Goal: Task Accomplishment & Management: Complete application form

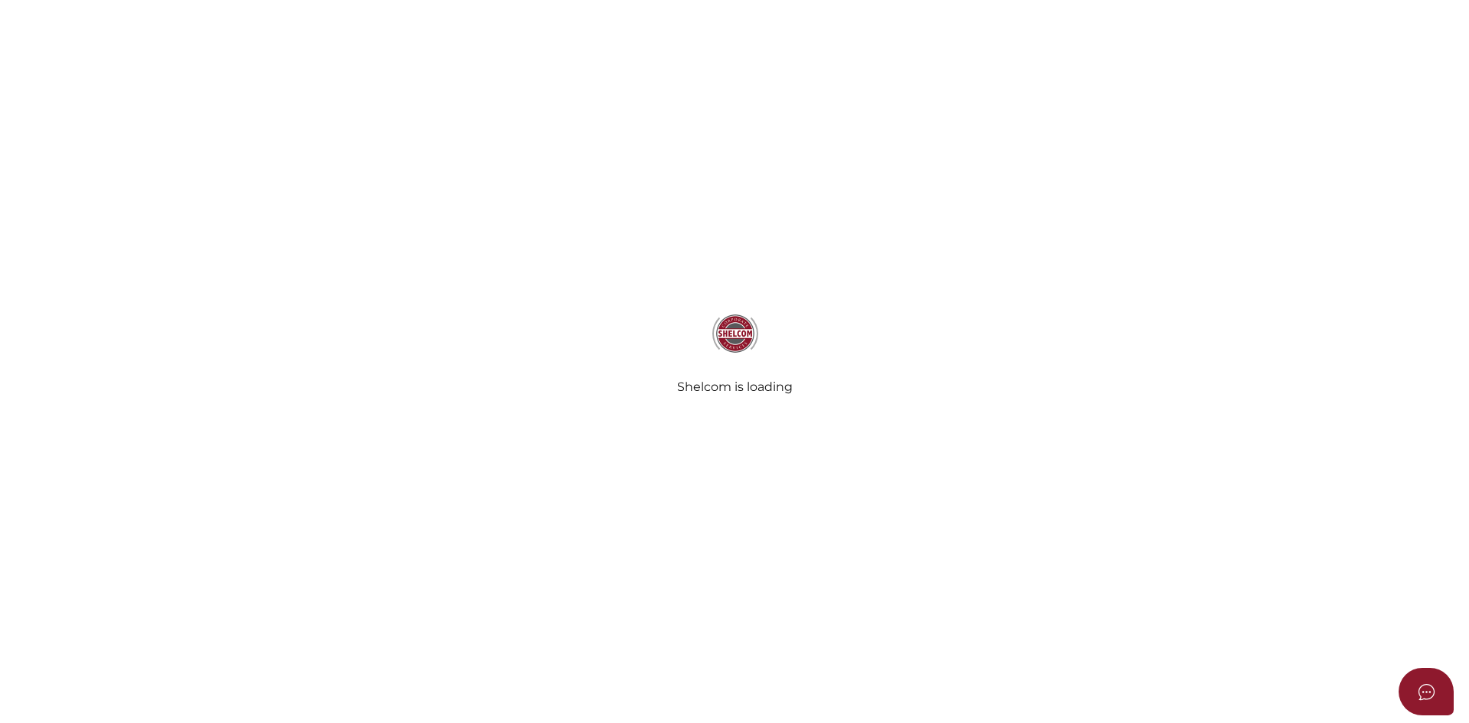
select select
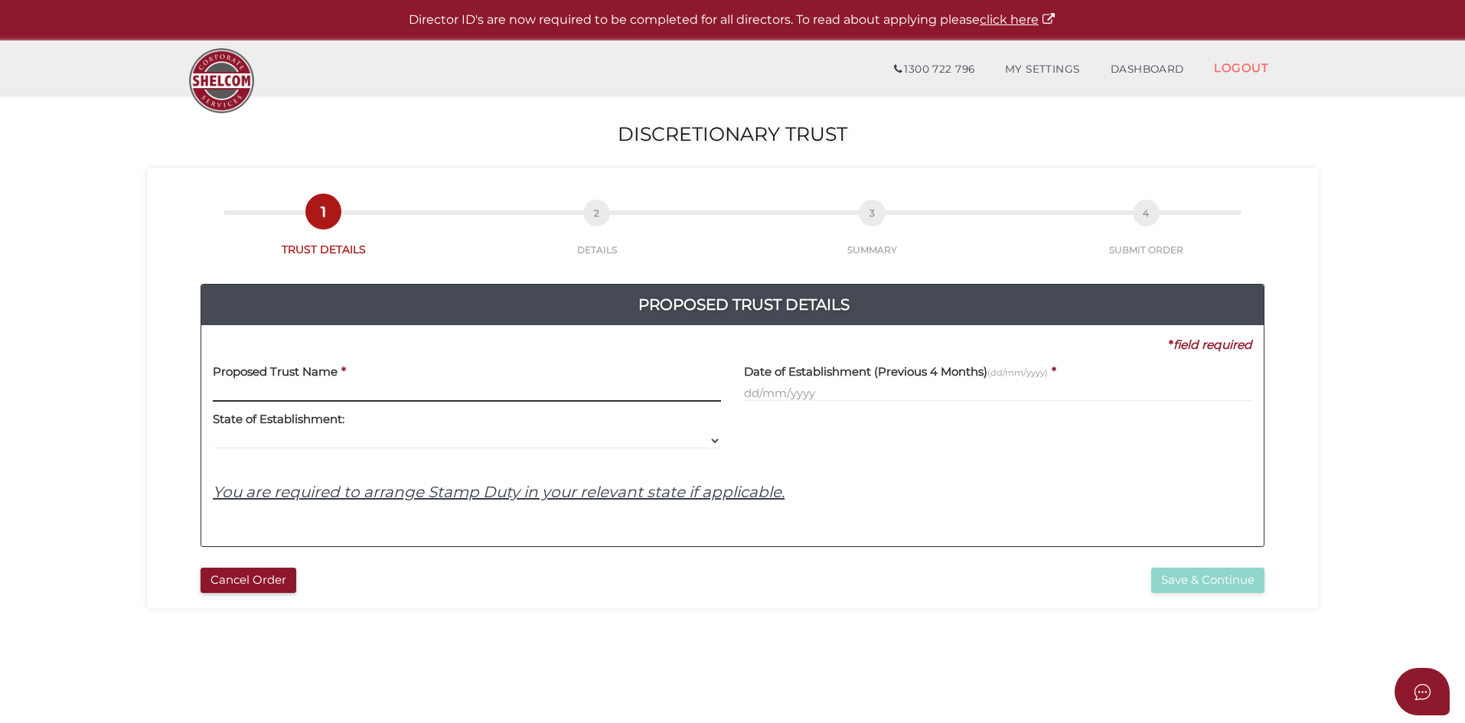
click at [231, 392] on input "text" at bounding box center [467, 393] width 508 height 17
paste input "Perpetual Investment Discretionary Trust"
type input "Perpetual Investment Discretionary Trust"
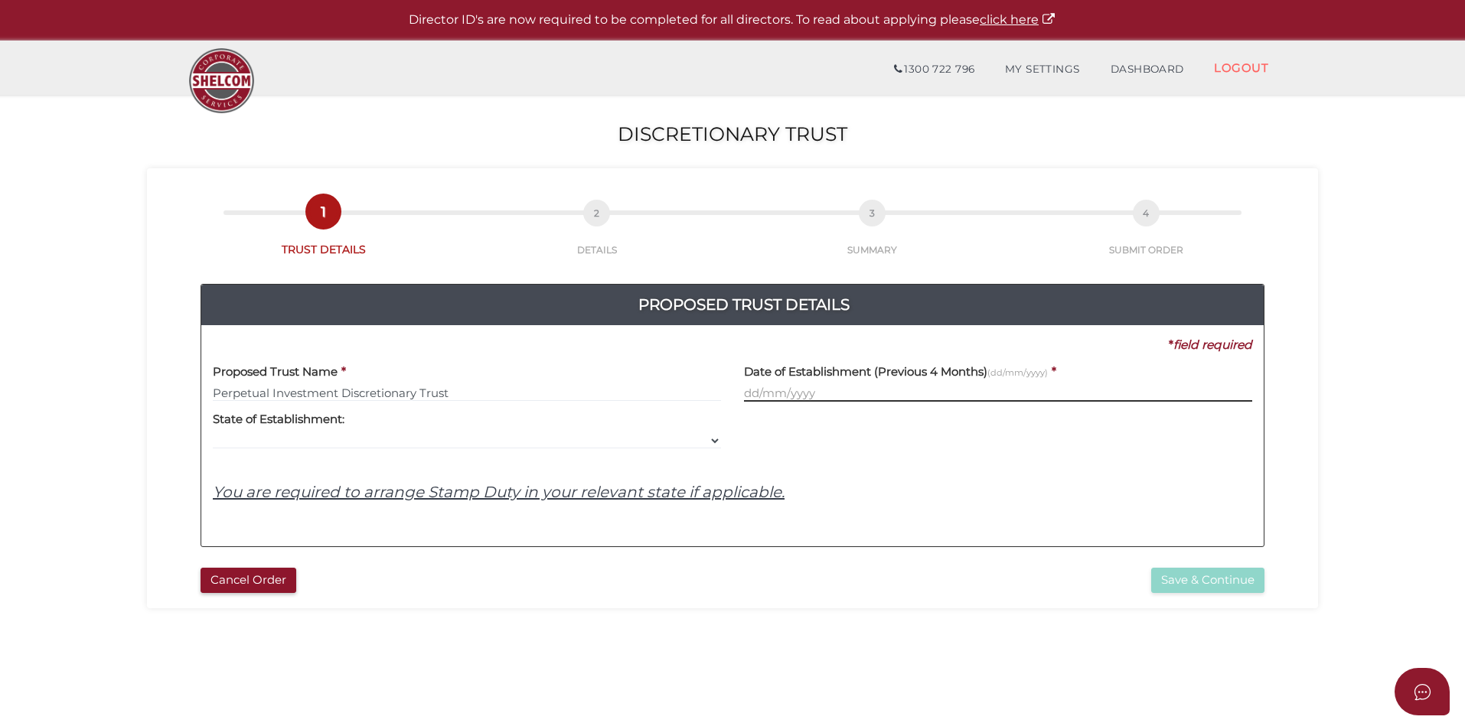
click at [772, 386] on input "text" at bounding box center [998, 393] width 508 height 17
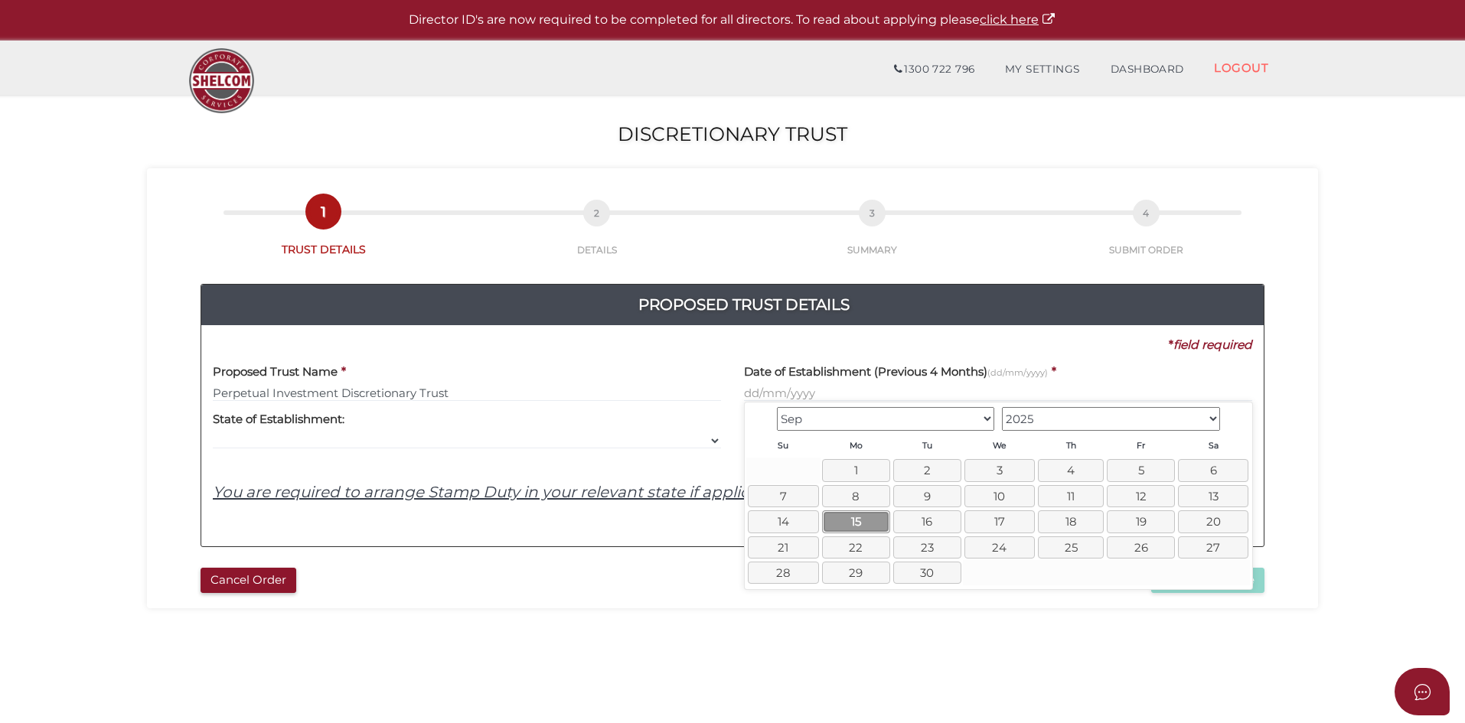
click at [852, 520] on link "15" at bounding box center [856, 521] width 68 height 22
type input "15/09/2025"
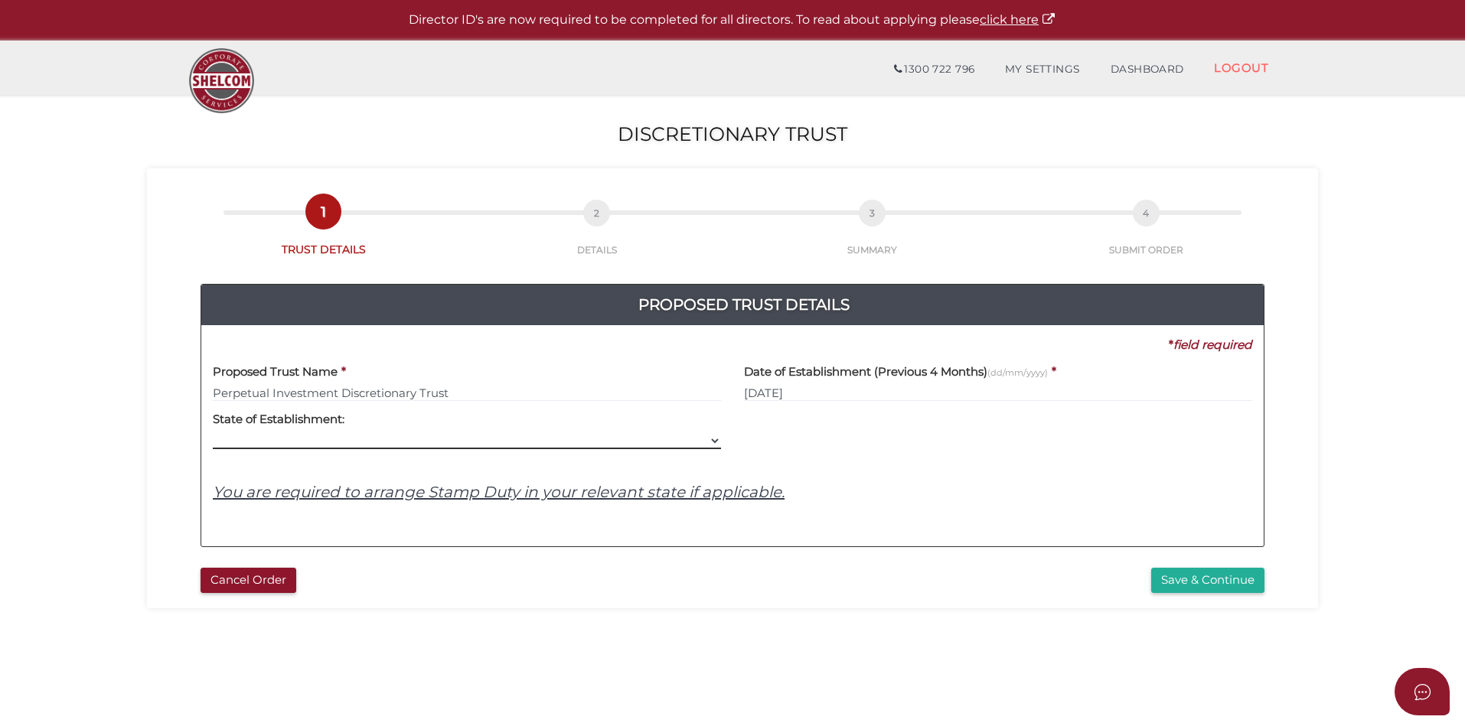
click at [715, 435] on select "VIC ACT NSW NT QLD TAS WA SA" at bounding box center [467, 440] width 508 height 17
select select "VIC"
click at [213, 432] on select "VIC ACT NSW NT QLD TAS WA SA" at bounding box center [467, 440] width 508 height 17
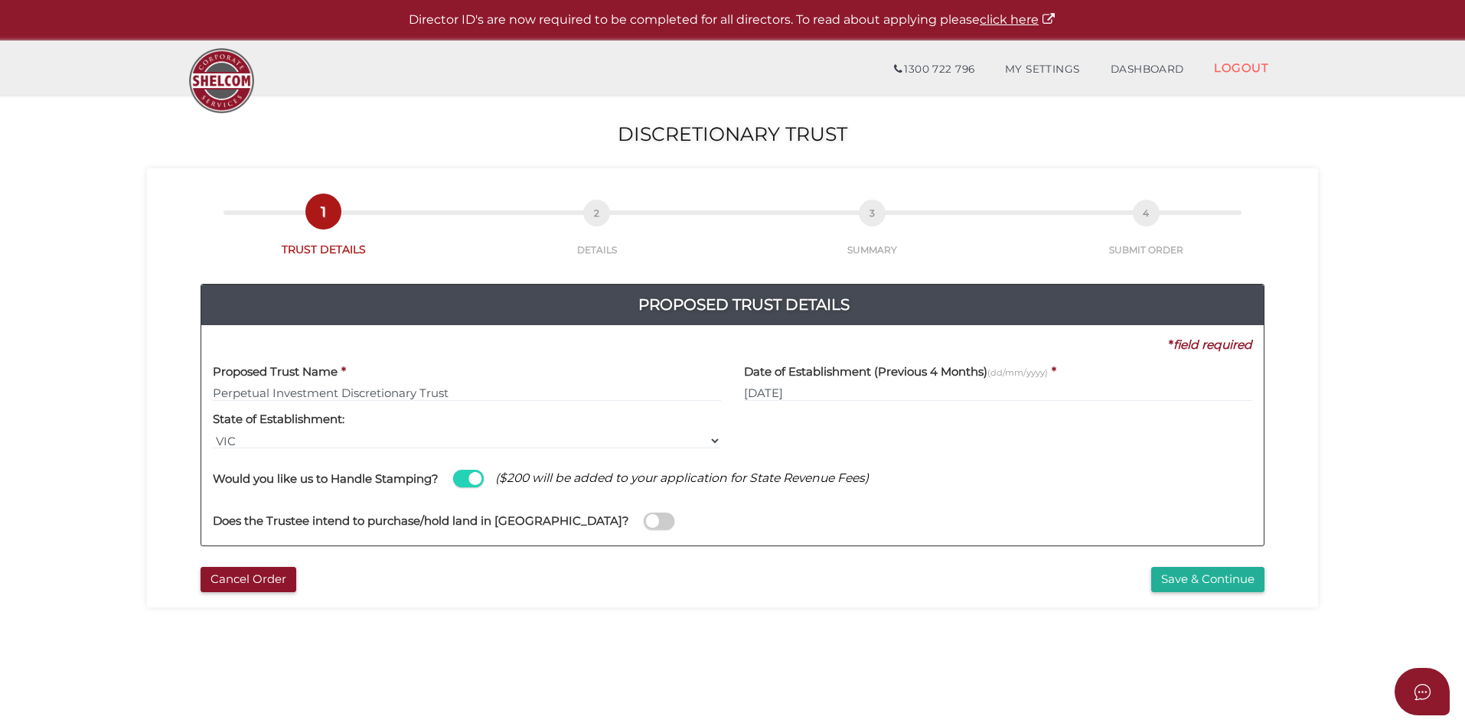
click at [644, 523] on span at bounding box center [659, 522] width 31 height 18
click at [0, 0] on input "checkbox" at bounding box center [0, 0] width 0 height 0
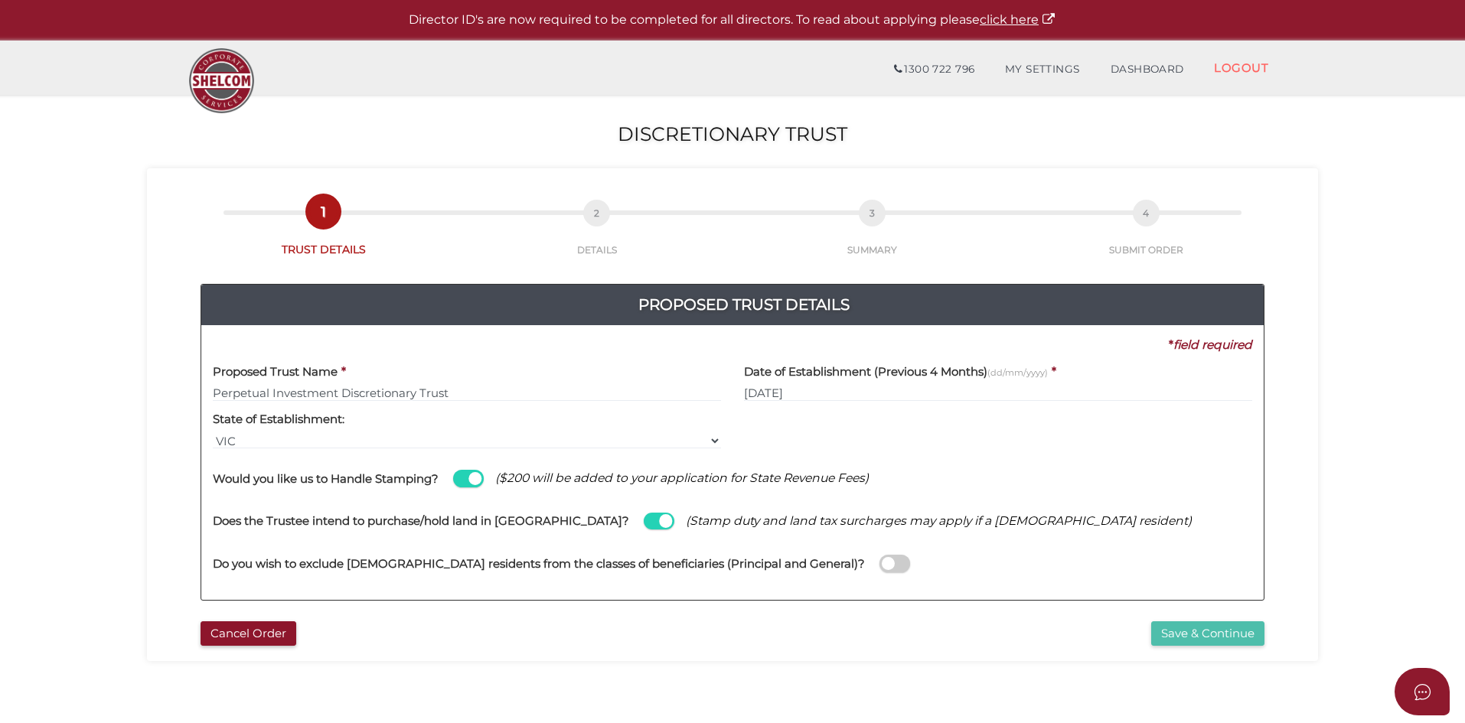
click at [1187, 634] on button "Save & Continue" at bounding box center [1207, 633] width 113 height 25
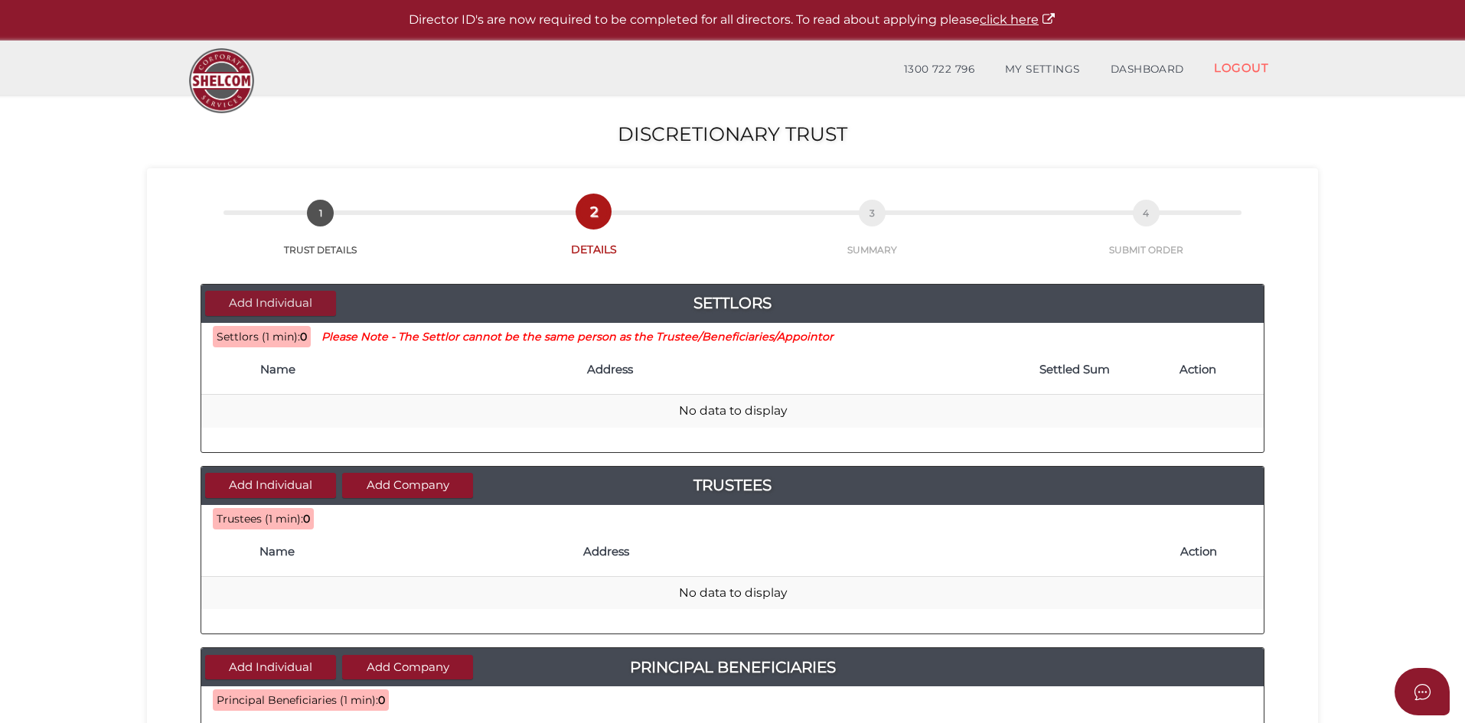
click at [268, 305] on button "Add Individual" at bounding box center [270, 303] width 131 height 25
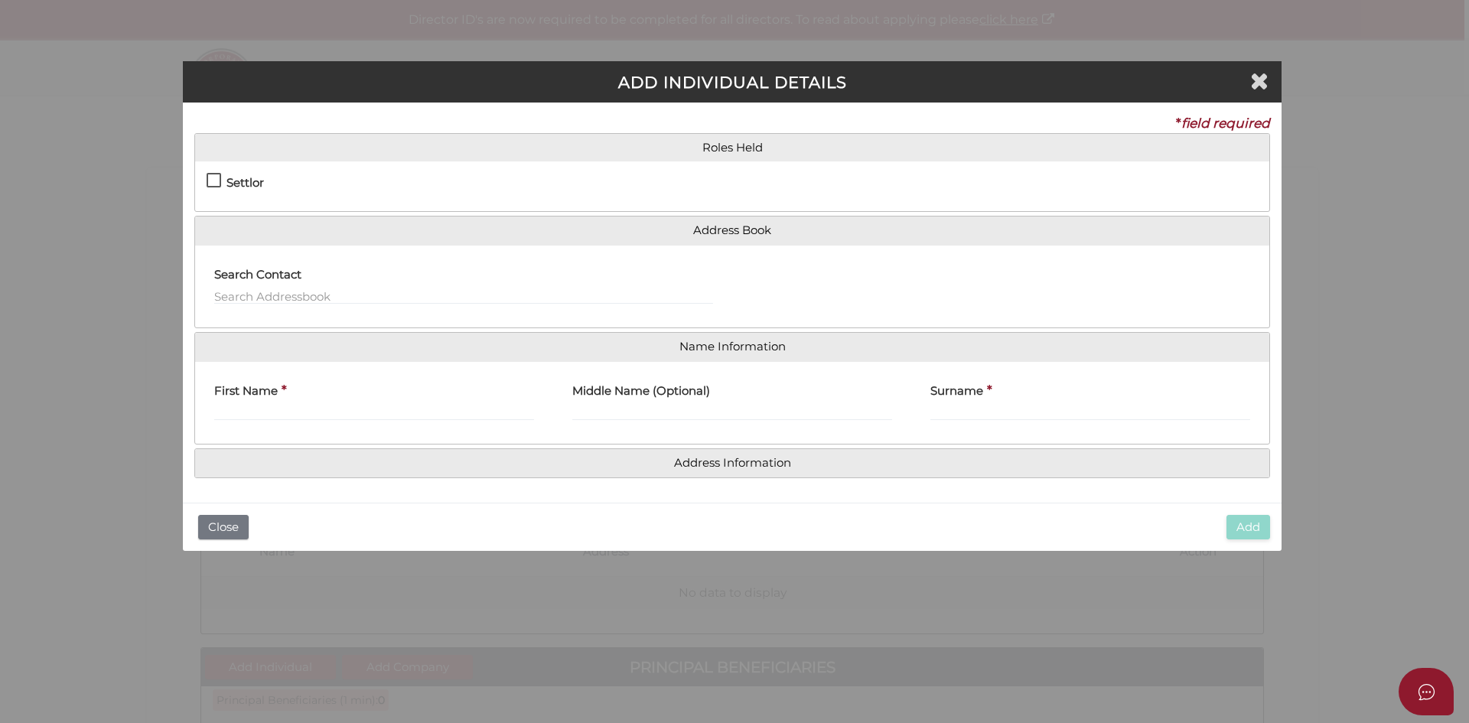
drag, startPoint x: 216, startPoint y: 184, endPoint x: 251, endPoint y: 190, distance: 35.6
click at [217, 184] on label "Settlor" at bounding box center [235, 186] width 57 height 19
checkbox input "true"
type input "10"
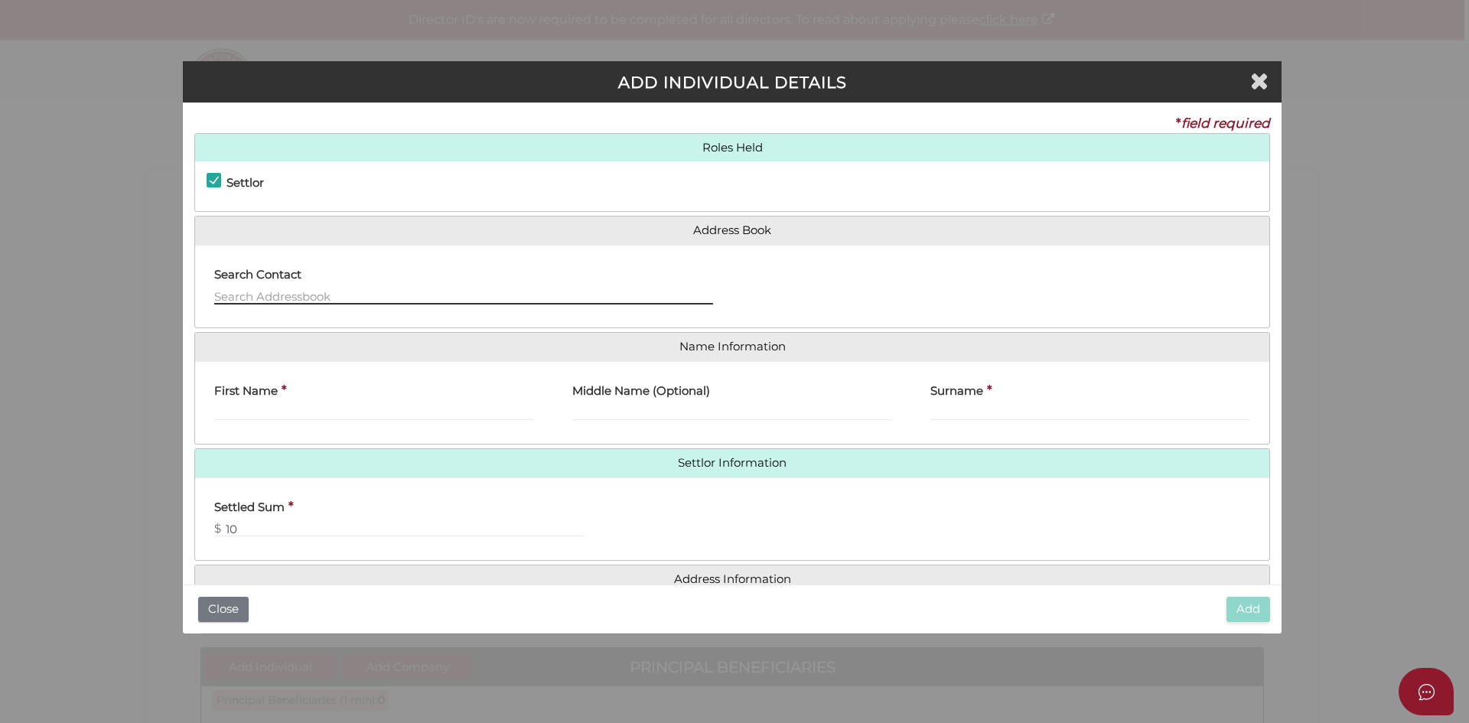
click at [262, 296] on input "text" at bounding box center [463, 296] width 499 height 17
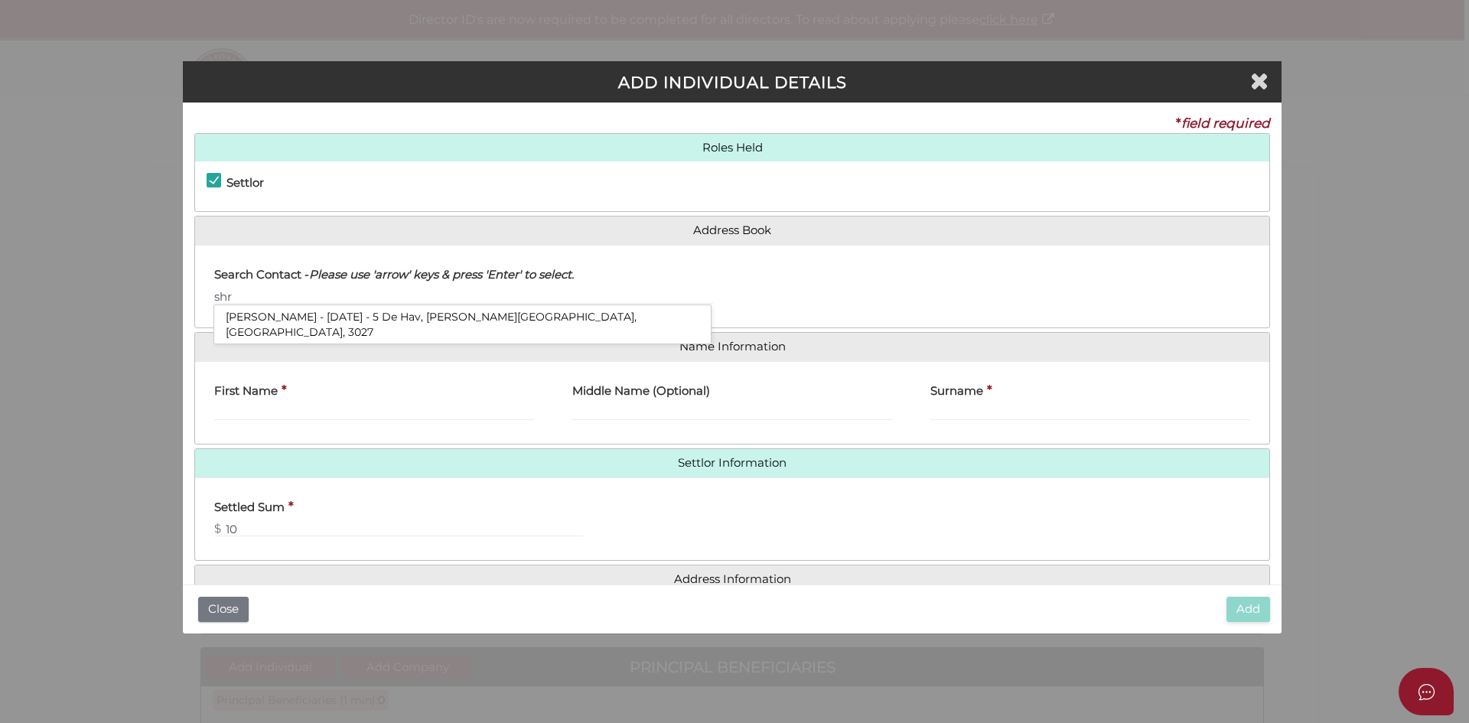
click at [288, 318] on li "Shreejan Gyawali - 10/04/1977 - 5 De Hav, Williams Landing, VIC, 3027" at bounding box center [462, 324] width 497 height 38
type input "Shreejan"
type input "Gyawali"
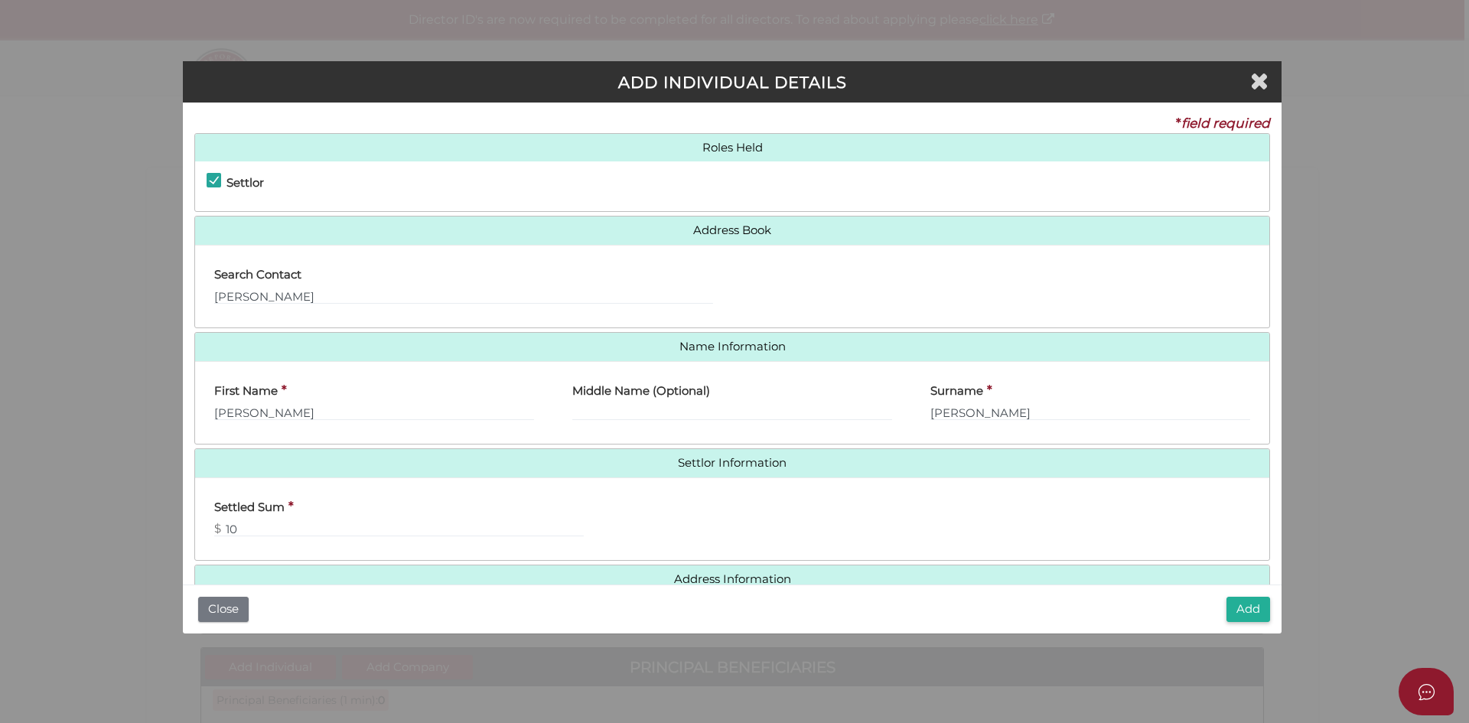
click at [718, 144] on h4 "Roles Held" at bounding box center [732, 148] width 1074 height 28
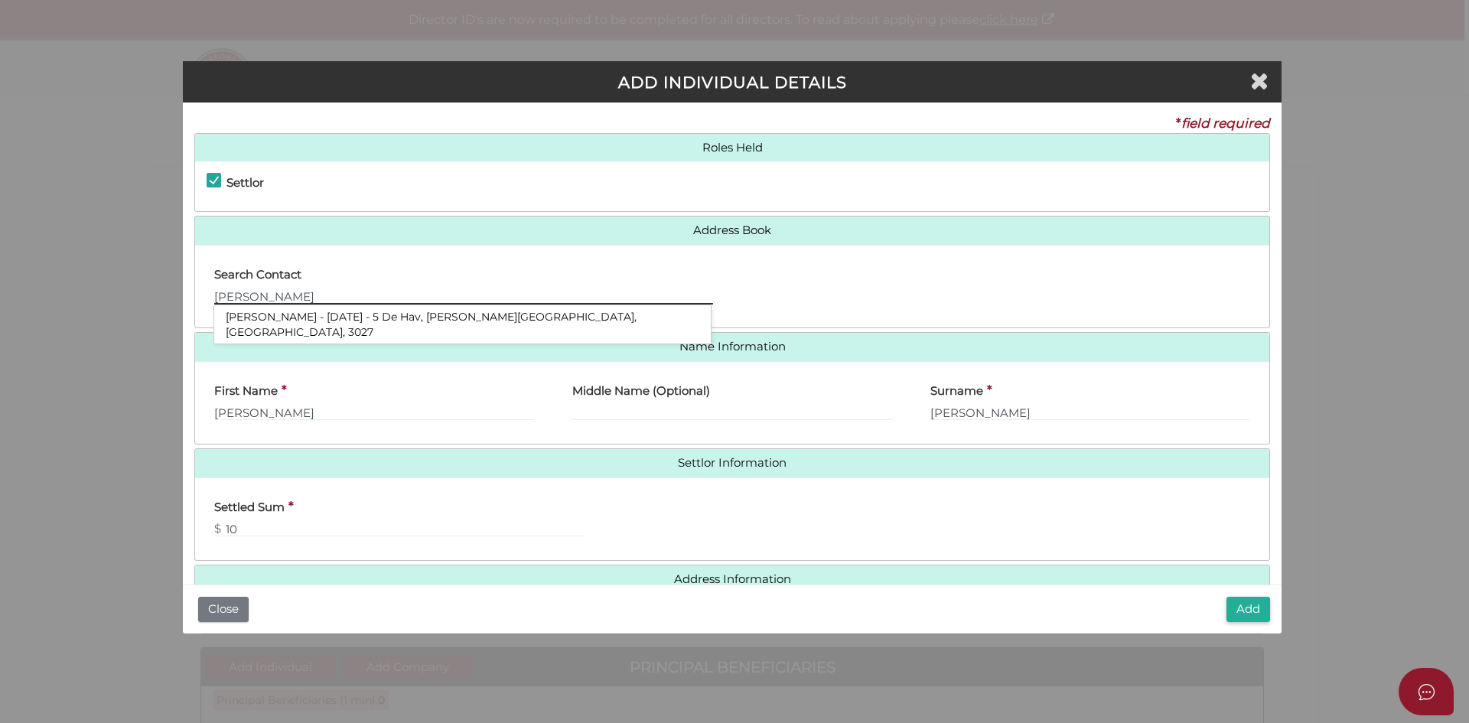
drag, startPoint x: 262, startPoint y: 298, endPoint x: 189, endPoint y: 299, distance: 72.7
click at [189, 299] on div "* field required Roles Held Settlor Trustee Principal Beneficiary Appointor Add…" at bounding box center [732, 344] width 1099 height 482
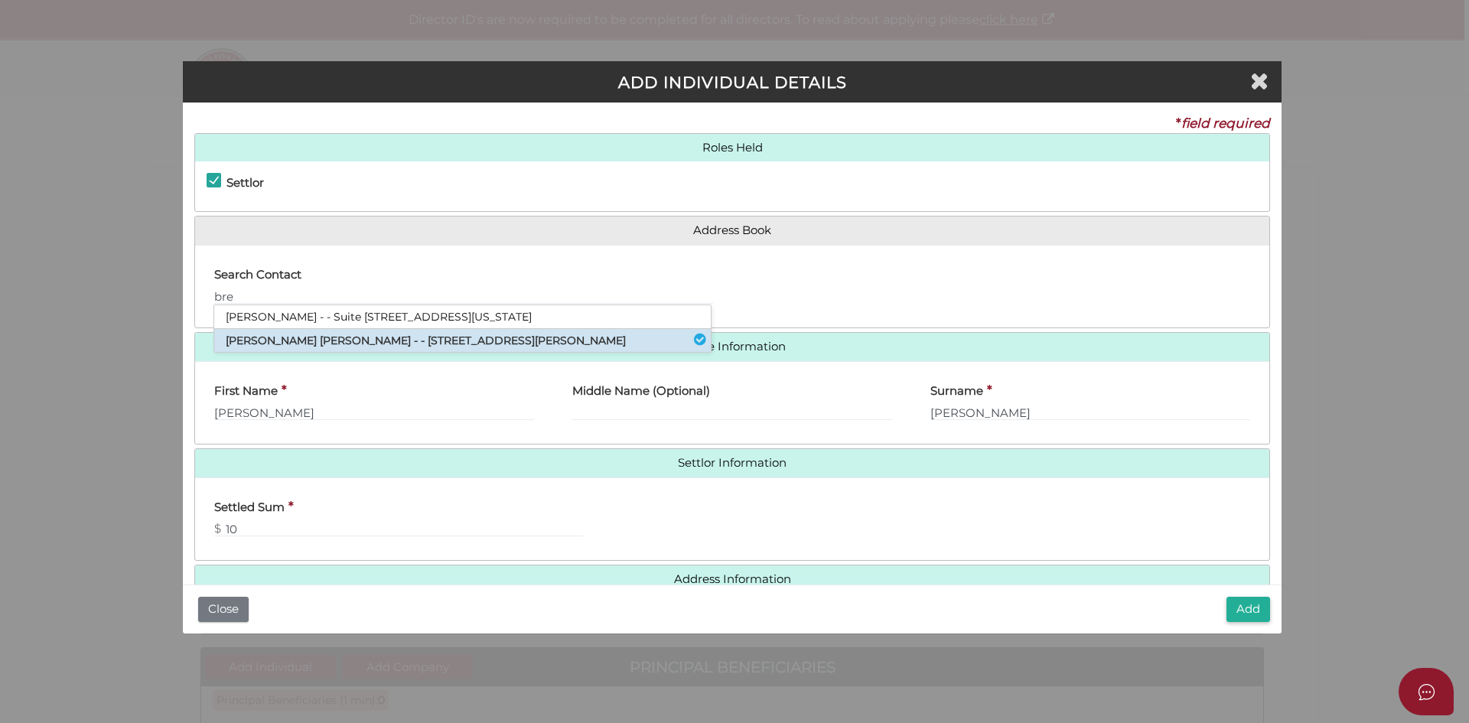
click at [266, 335] on li "Brendan Andrew Macleod - - 65 Holyrood Street, Hampton, VIC, 3188" at bounding box center [462, 340] width 497 height 23
type input "[PERSON_NAME]"
type input "Andrew"
type input "Macleod"
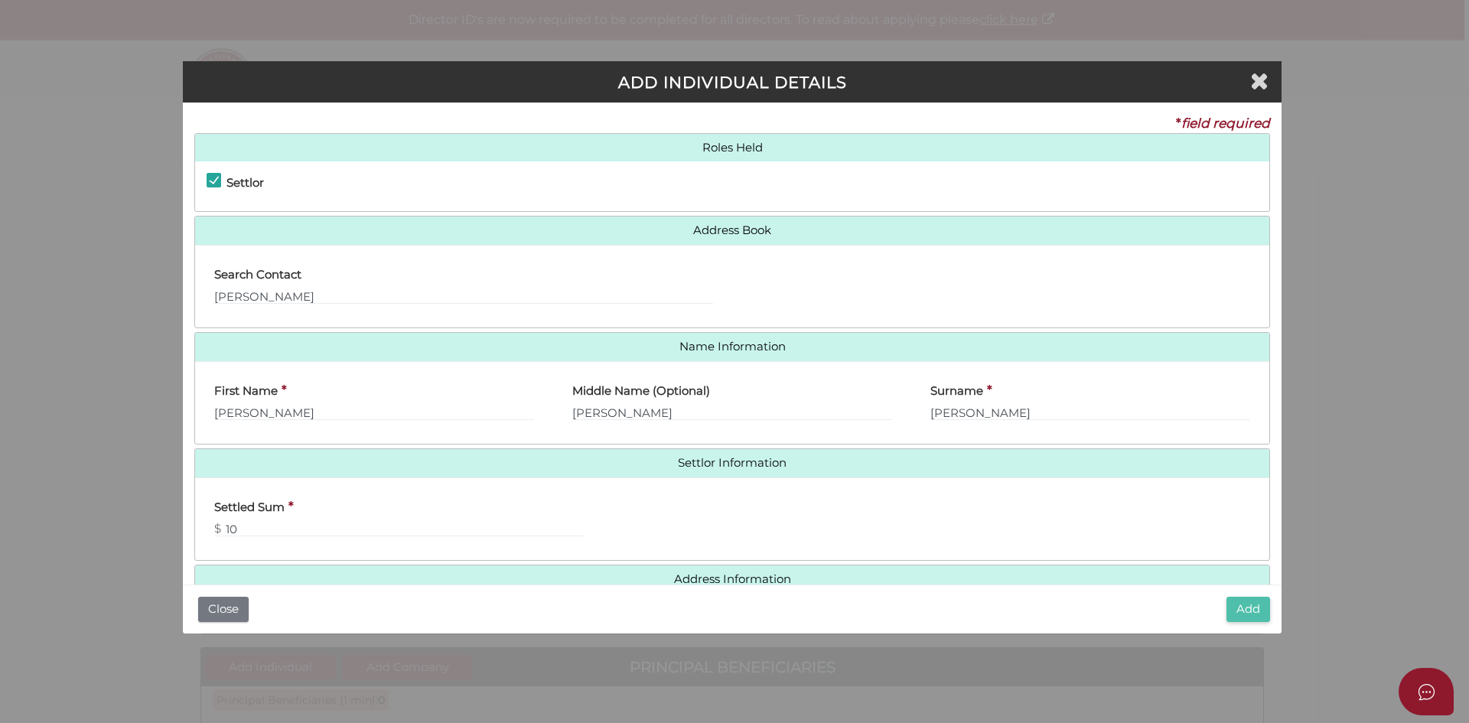
click at [1237, 613] on button "Add" at bounding box center [1249, 609] width 44 height 25
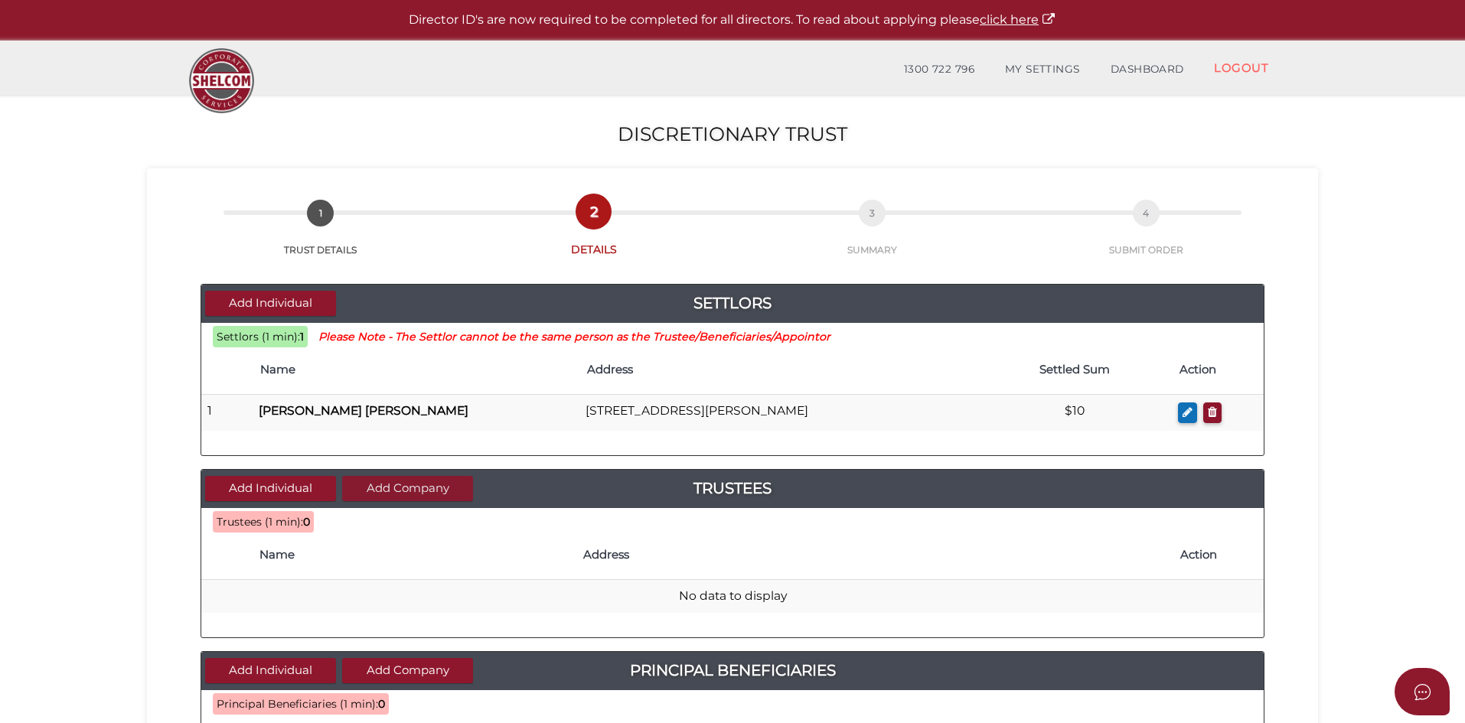
click at [407, 484] on button "Add Company" at bounding box center [407, 488] width 131 height 25
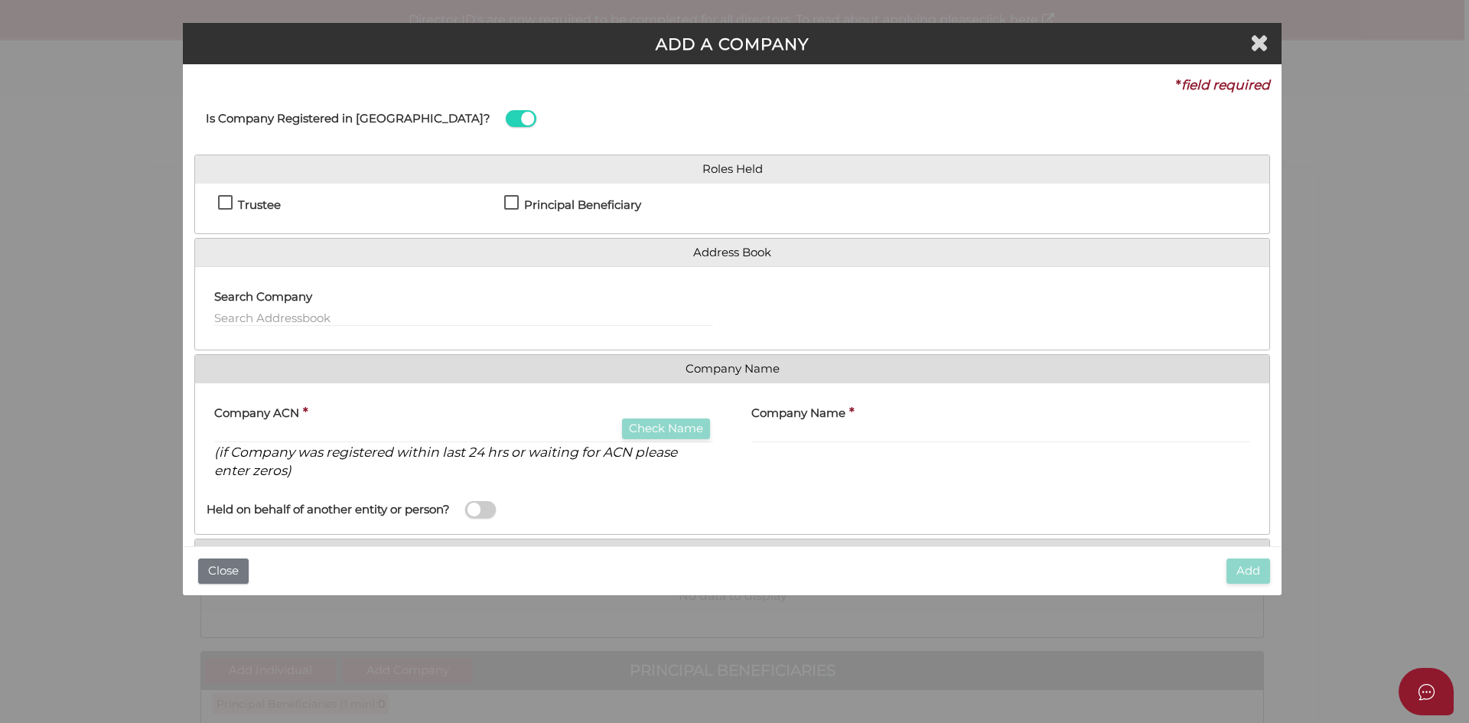
click at [228, 204] on label "Trustee" at bounding box center [249, 208] width 63 height 19
checkbox input "true"
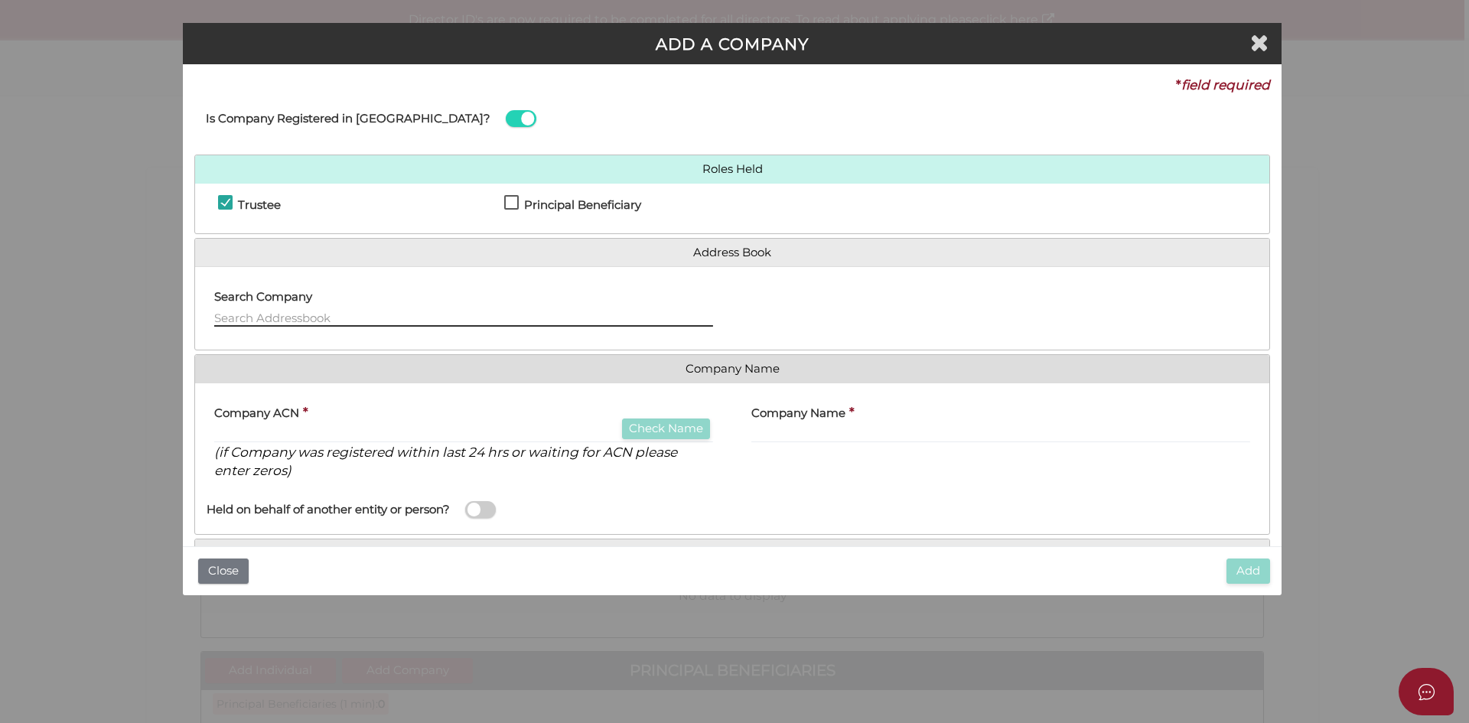
click at [272, 312] on input "text" at bounding box center [463, 318] width 499 height 17
paste input "Perpetual Investment DT Pty Ltd"
type input "Perpetual Investment DT Pty Ltd"
click at [285, 435] on input "text" at bounding box center [463, 434] width 499 height 17
drag, startPoint x: 237, startPoint y: 428, endPoint x: 253, endPoint y: 438, distance: 18.5
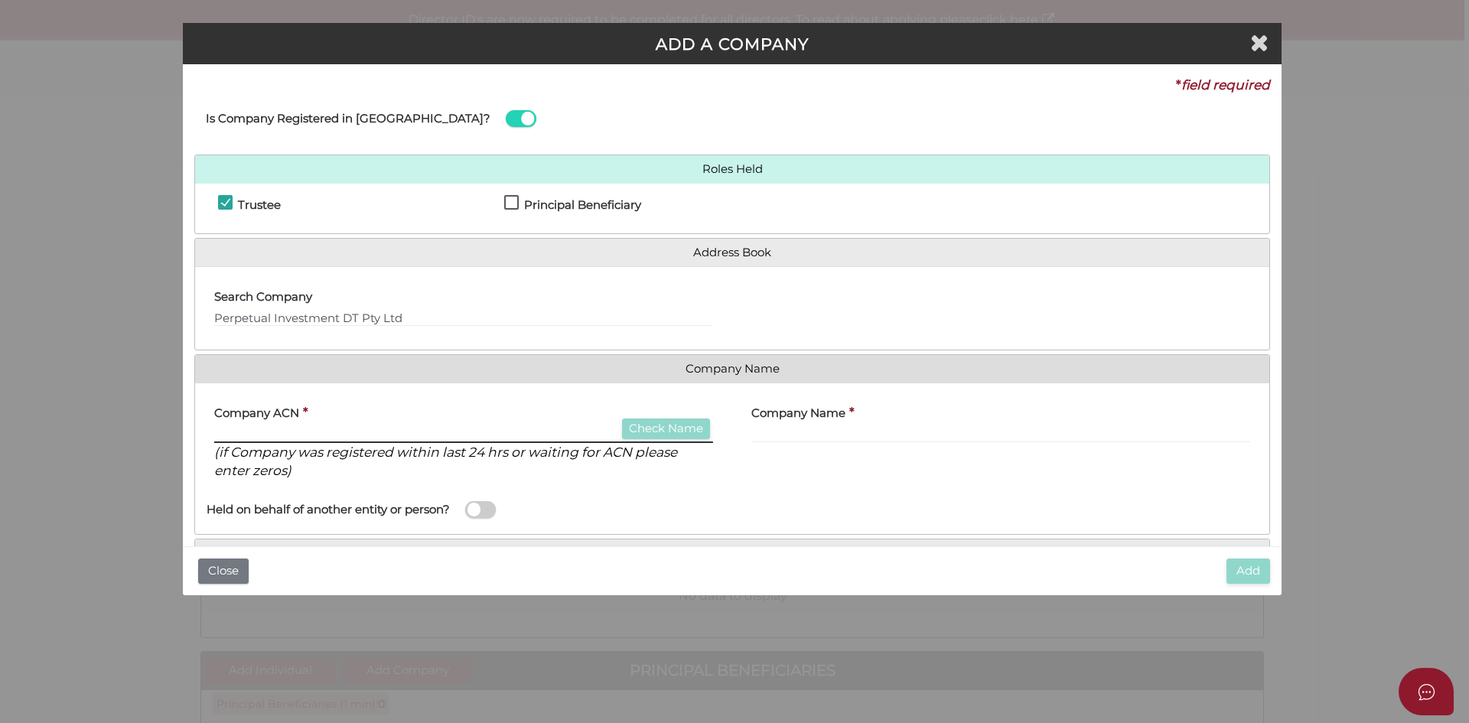
click at [238, 428] on input "text" at bounding box center [463, 434] width 499 height 17
paste input "636520735"
type input "636520735"
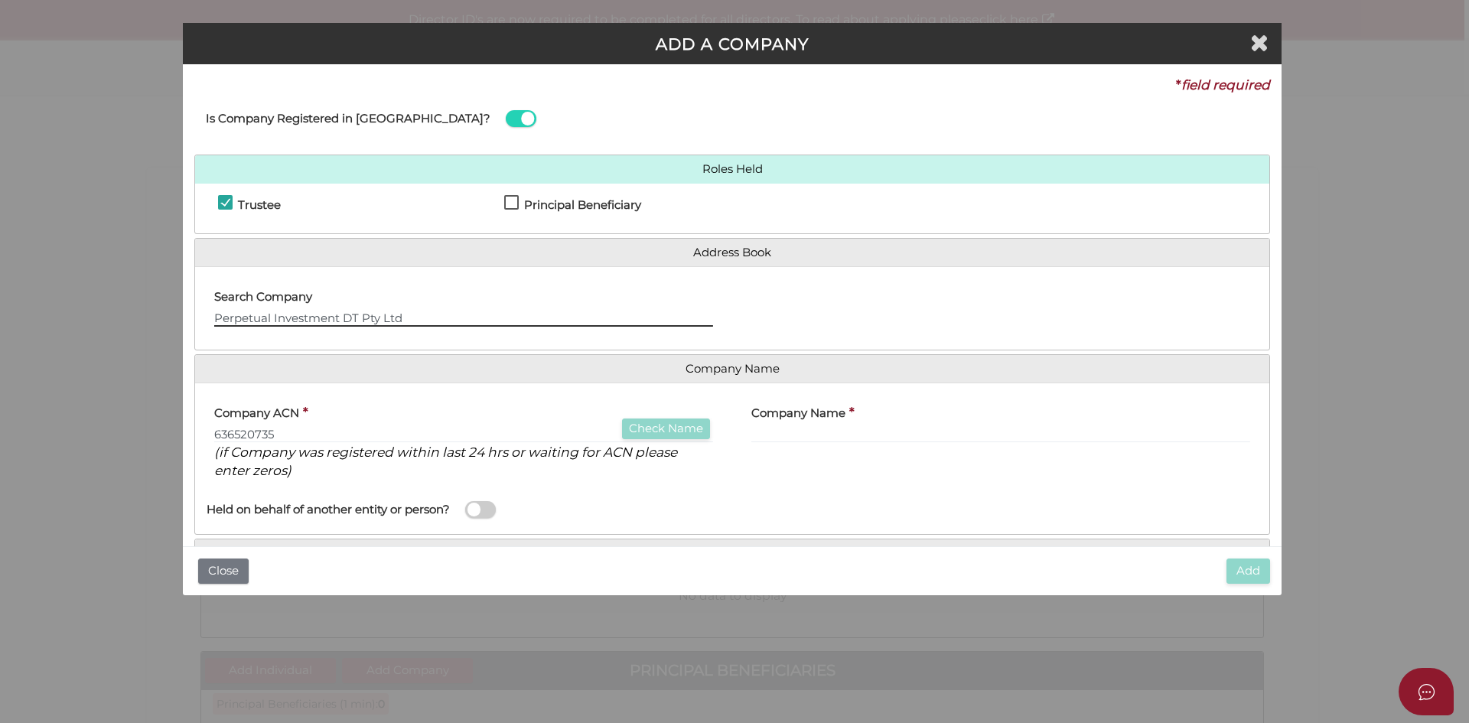
drag, startPoint x: 765, startPoint y: 437, endPoint x: 414, endPoint y: 324, distance: 369.0
click at [433, 317] on input "Perpetual Investment DT Pty Ltd" at bounding box center [463, 318] width 499 height 17
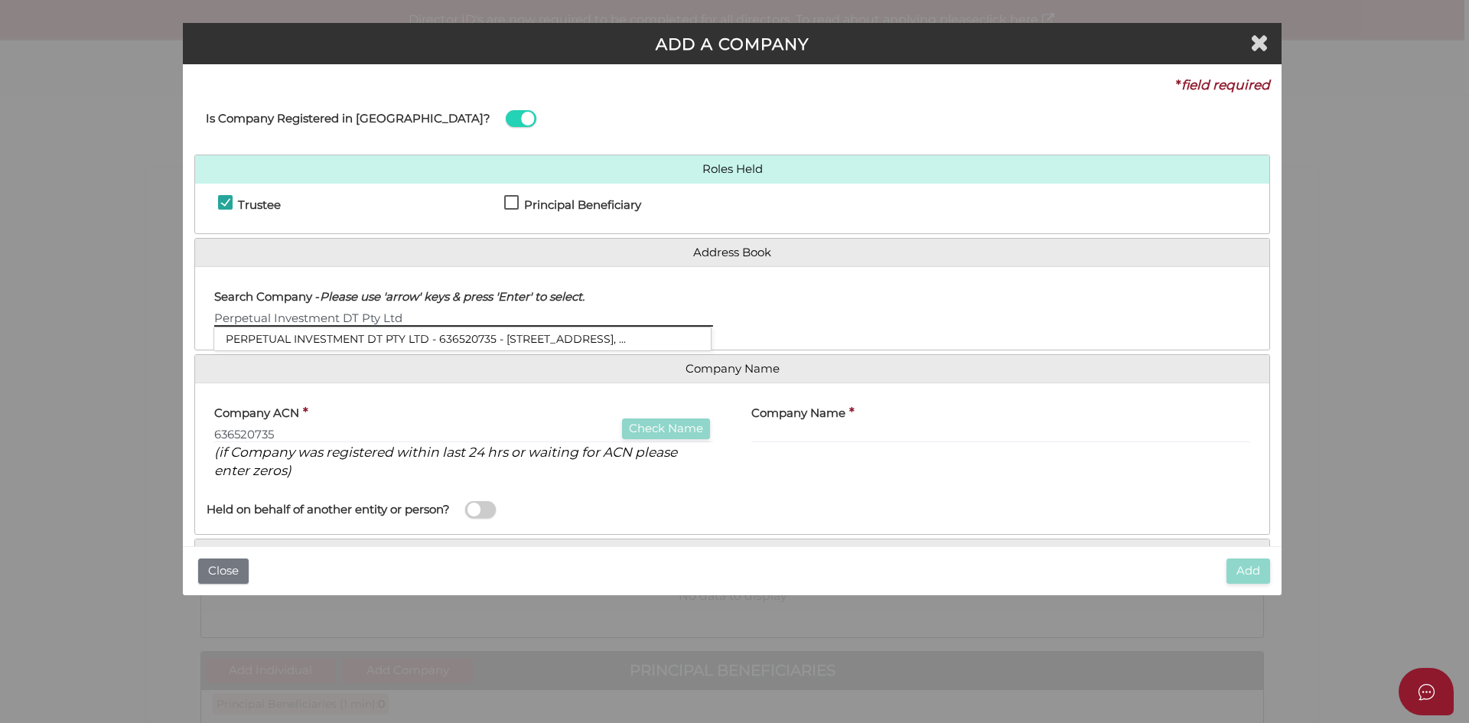
drag, startPoint x: 403, startPoint y: 317, endPoint x: 129, endPoint y: 331, distance: 275.0
click at [129, 331] on div "ADD A COMPANY * field required Is Company Registered in Australia? Roles Held T…" at bounding box center [734, 361] width 1469 height 723
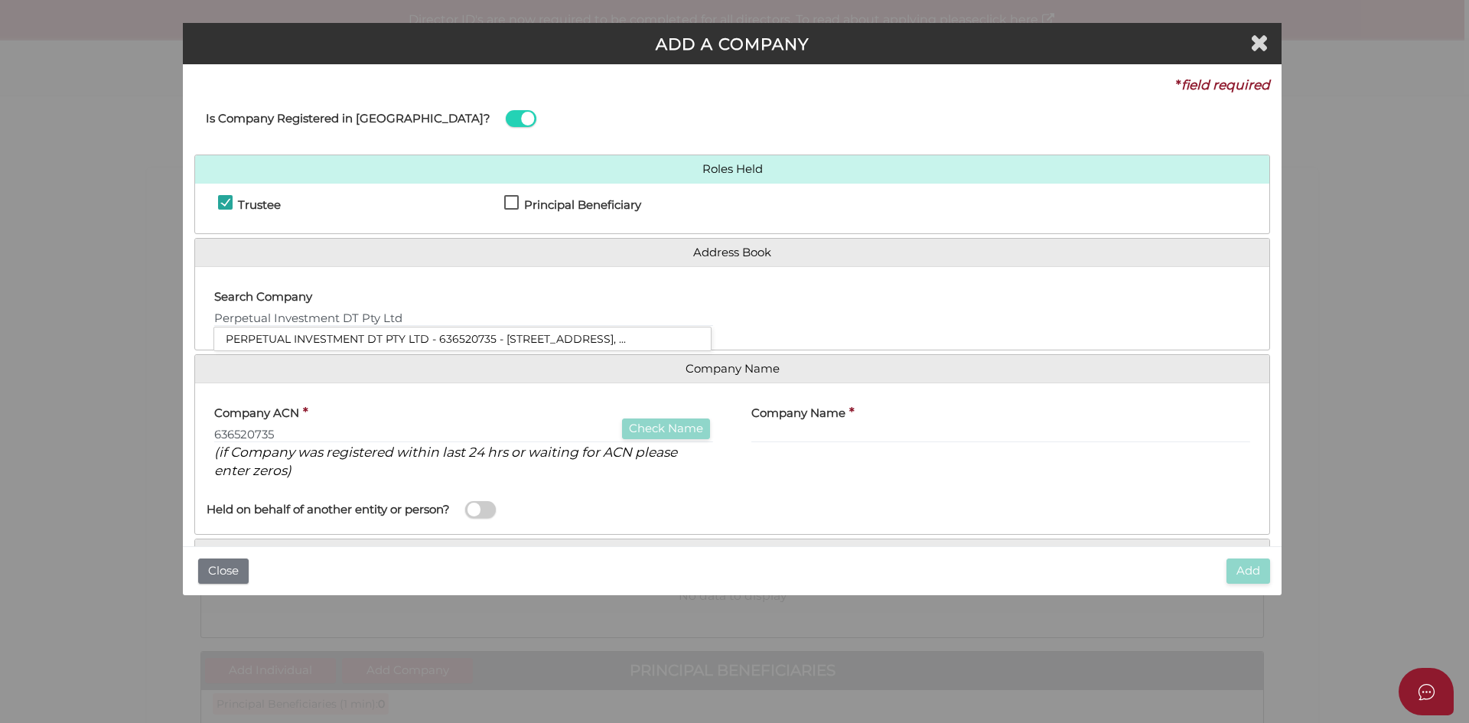
click at [829, 425] on label "Company Name" at bounding box center [798, 410] width 94 height 31
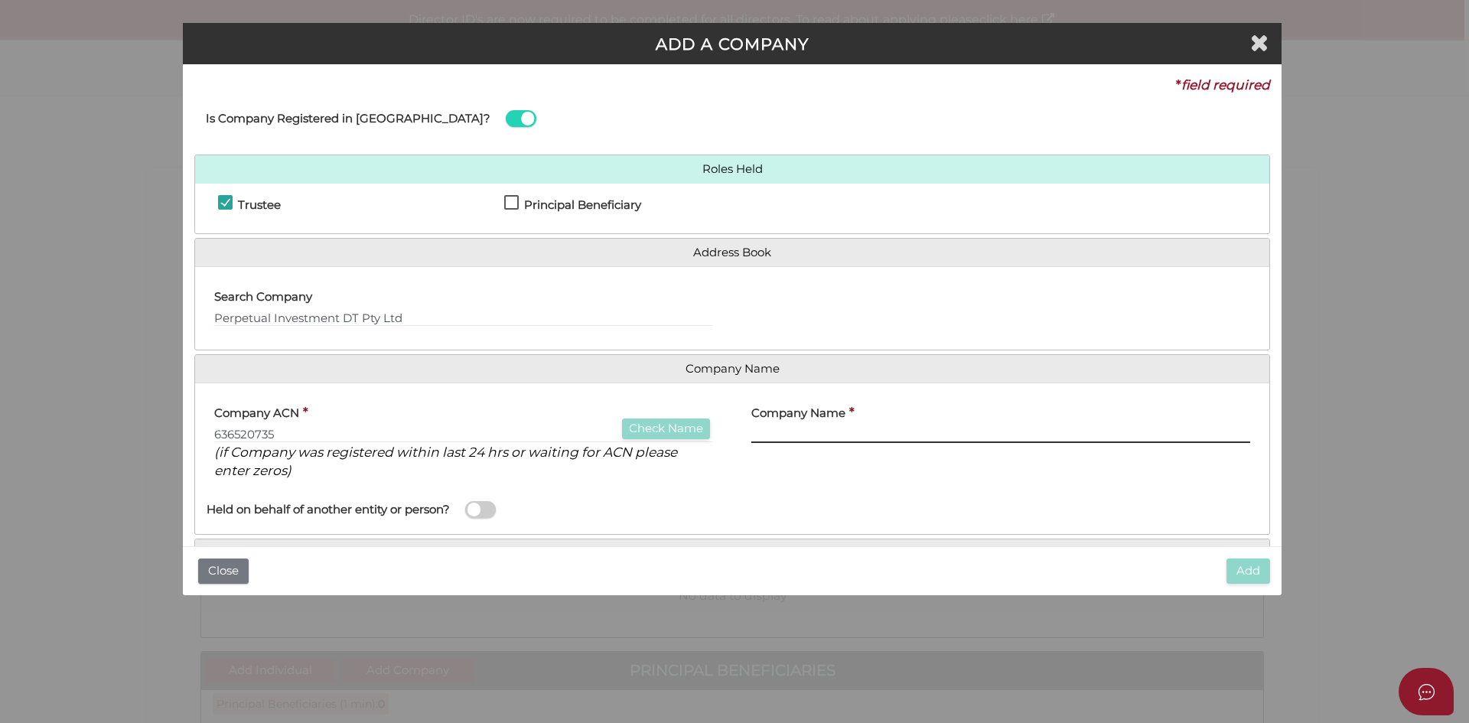
click at [832, 430] on input "text" at bounding box center [1000, 434] width 499 height 17
paste input "Perpetual Investment DT Pty Ltd"
type input "Perpetual Investment DT Pty Ltd"
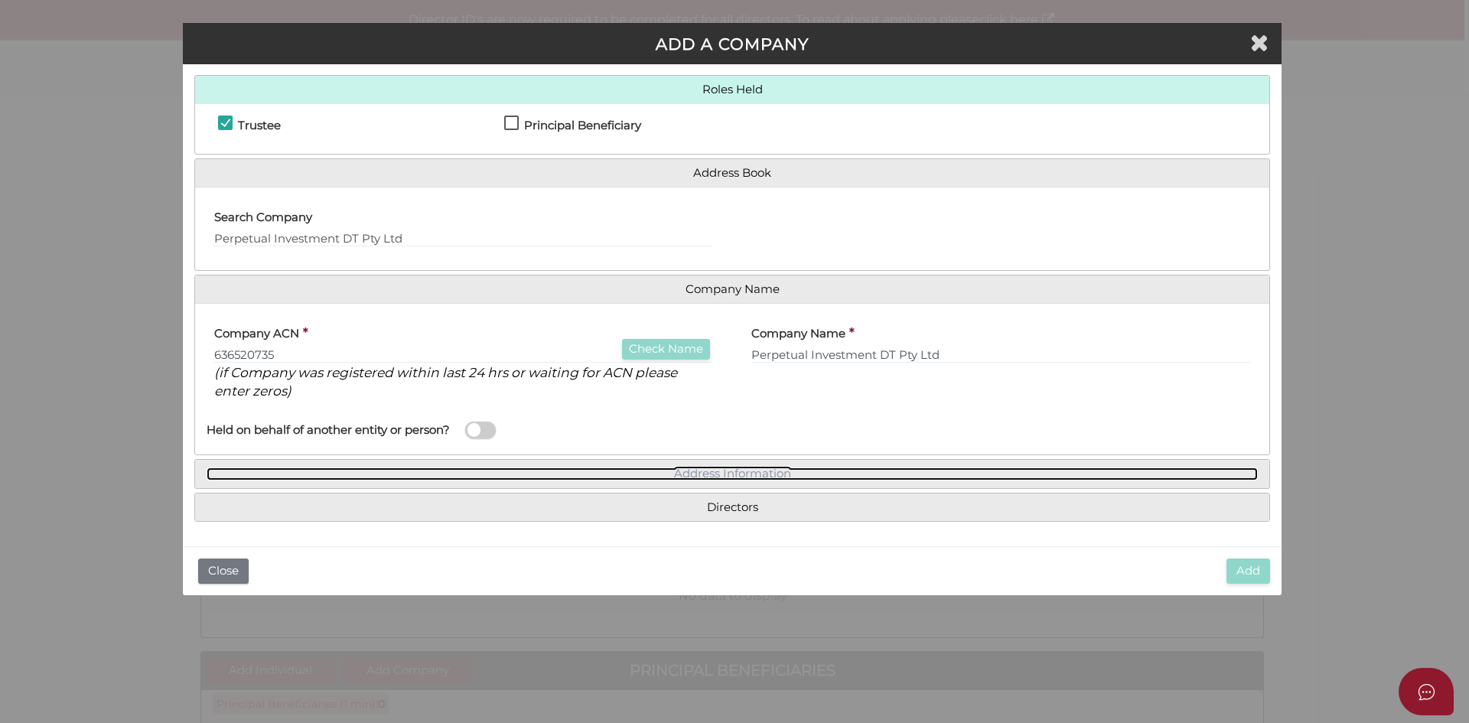
click at [729, 475] on link "Address Information" at bounding box center [732, 474] width 1051 height 13
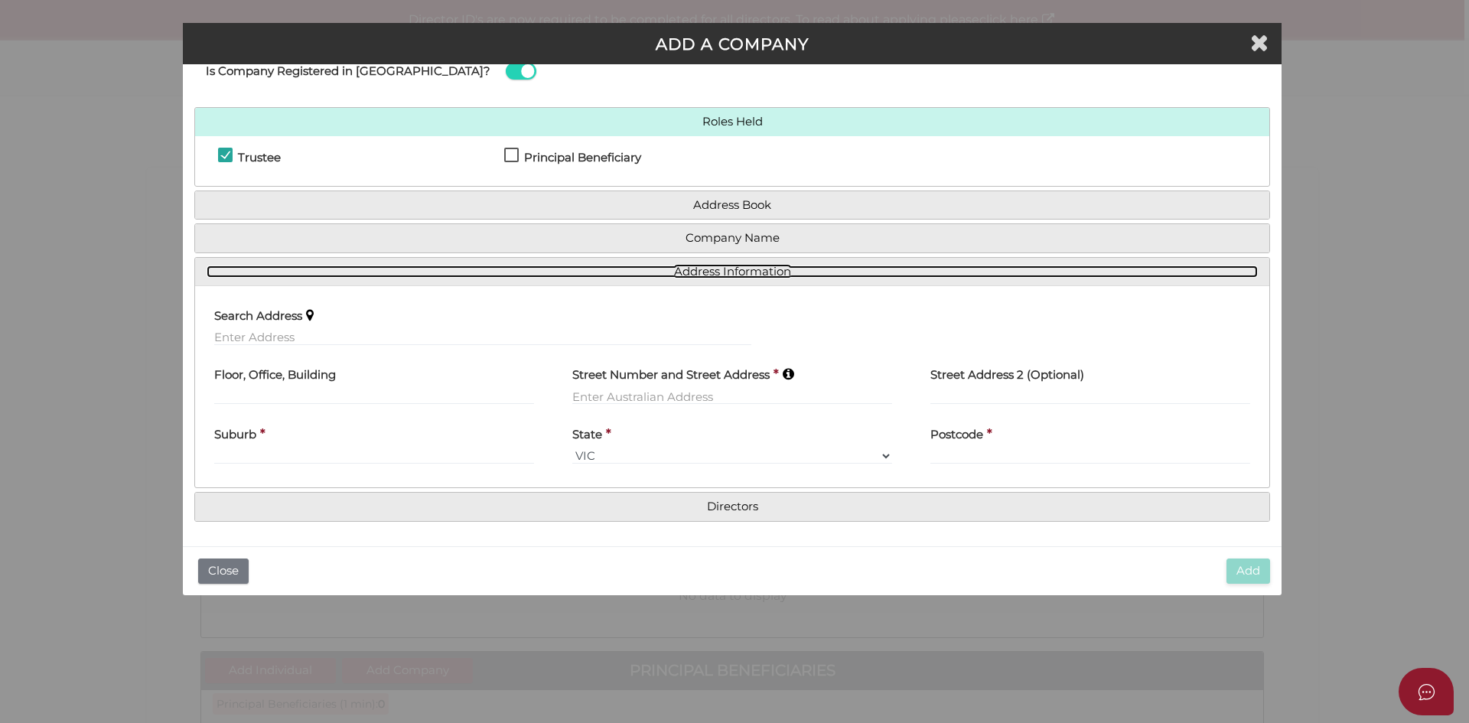
scroll to position [47, 0]
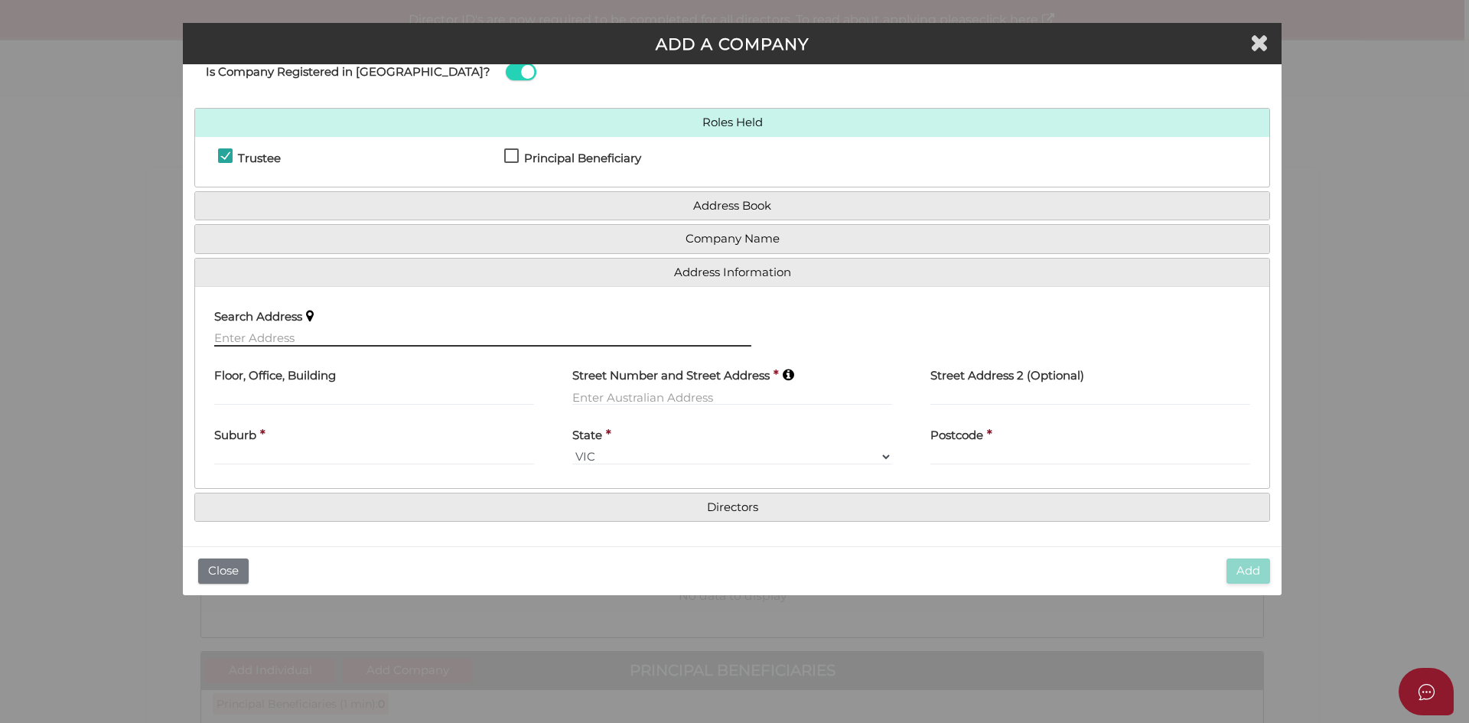
click at [264, 337] on input "text" at bounding box center [482, 338] width 537 height 17
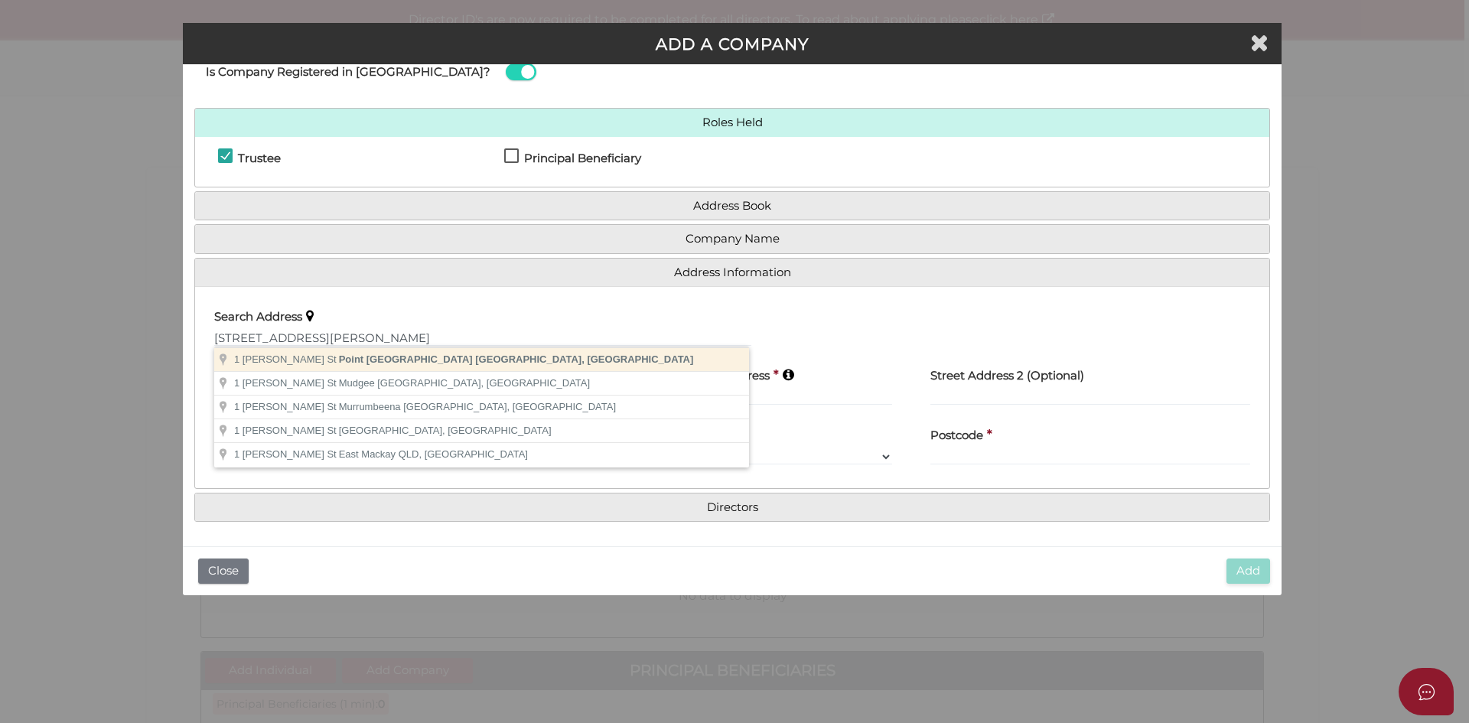
type input "1 Arkins St, Point Lonsdale VIC, Australia"
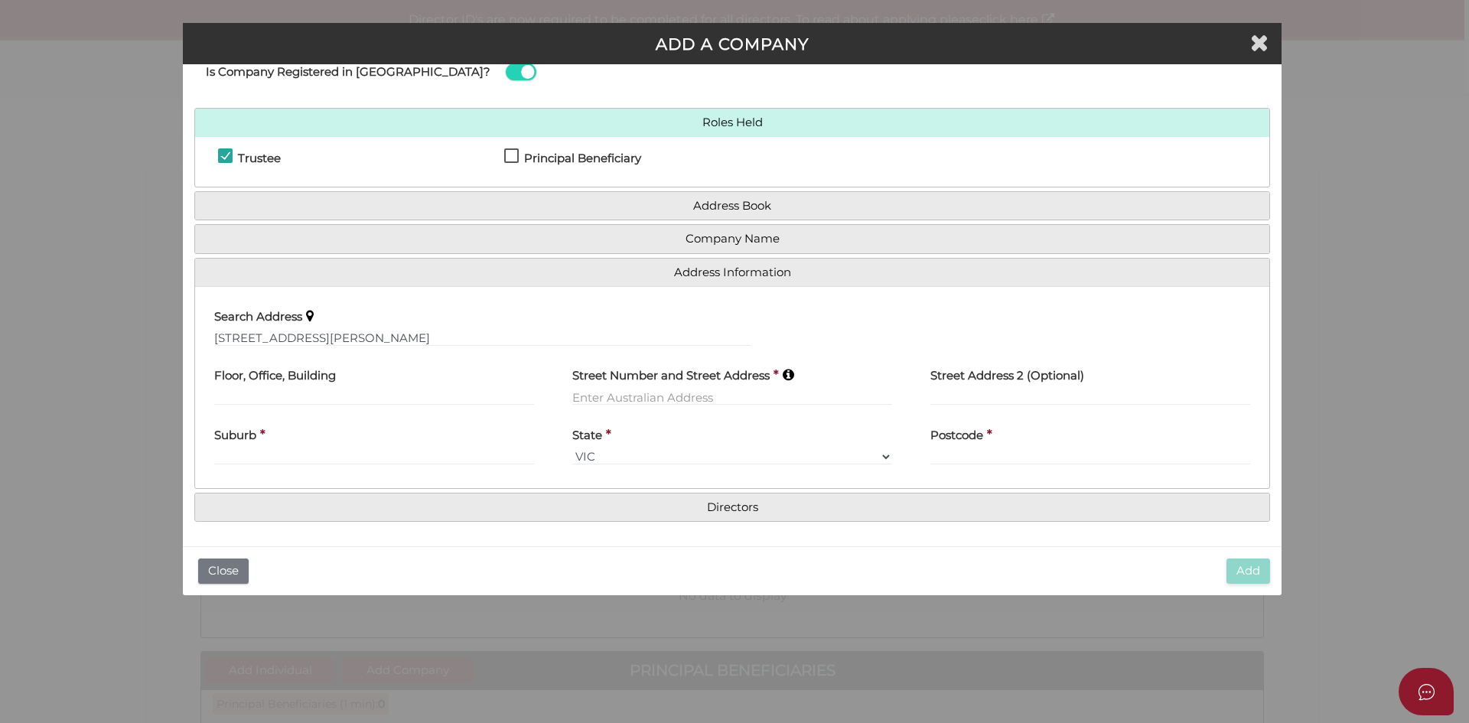
type input "1 Arkins Street"
type input "Point Lonsdale"
select select "VIC"
type input "3225"
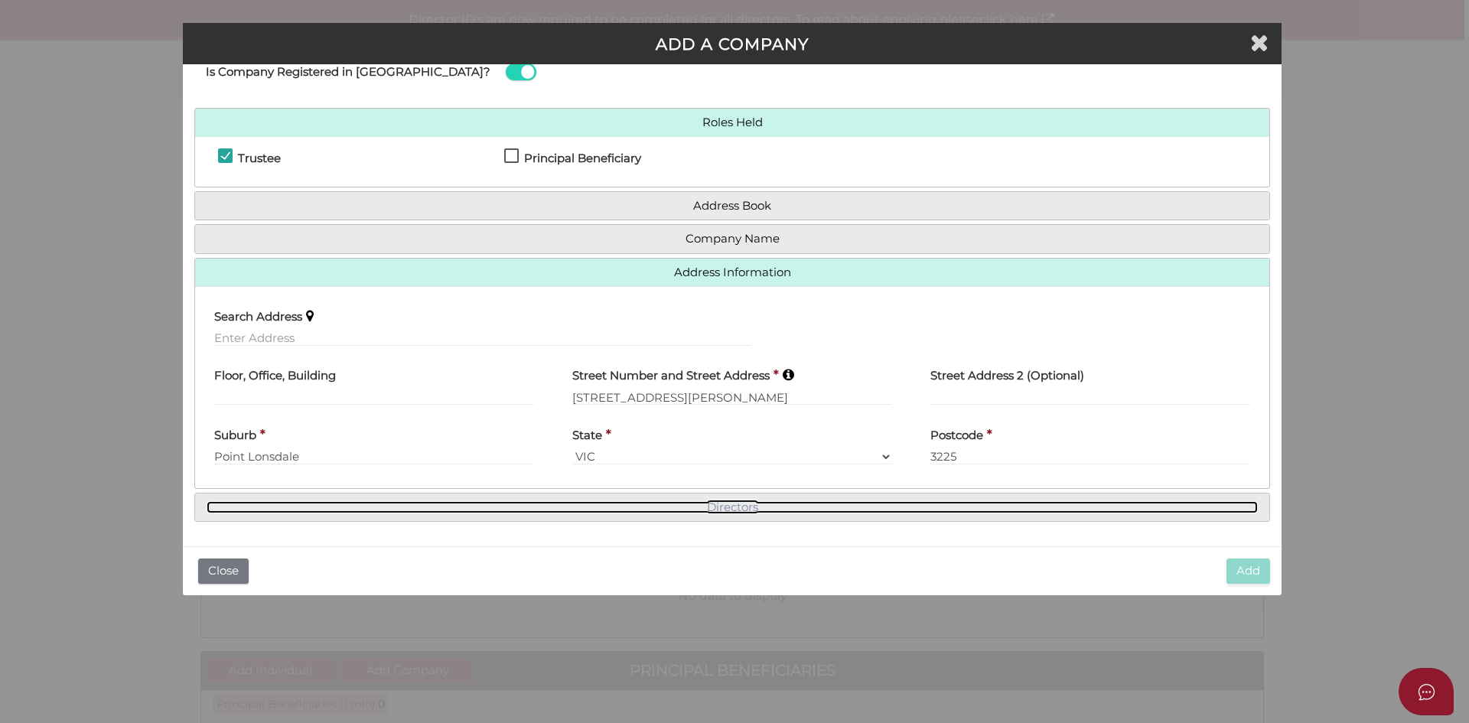
click at [655, 507] on link "Directors" at bounding box center [732, 507] width 1051 height 13
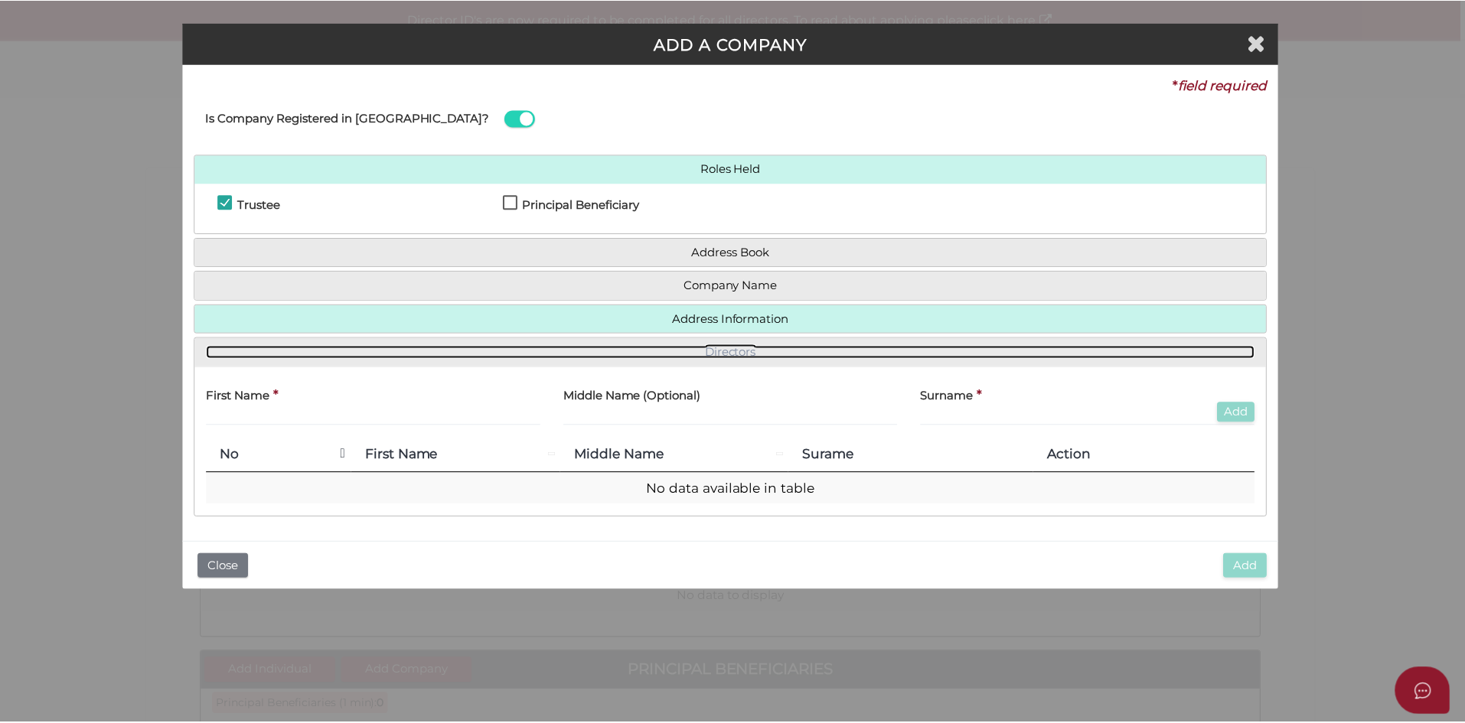
scroll to position [0, 0]
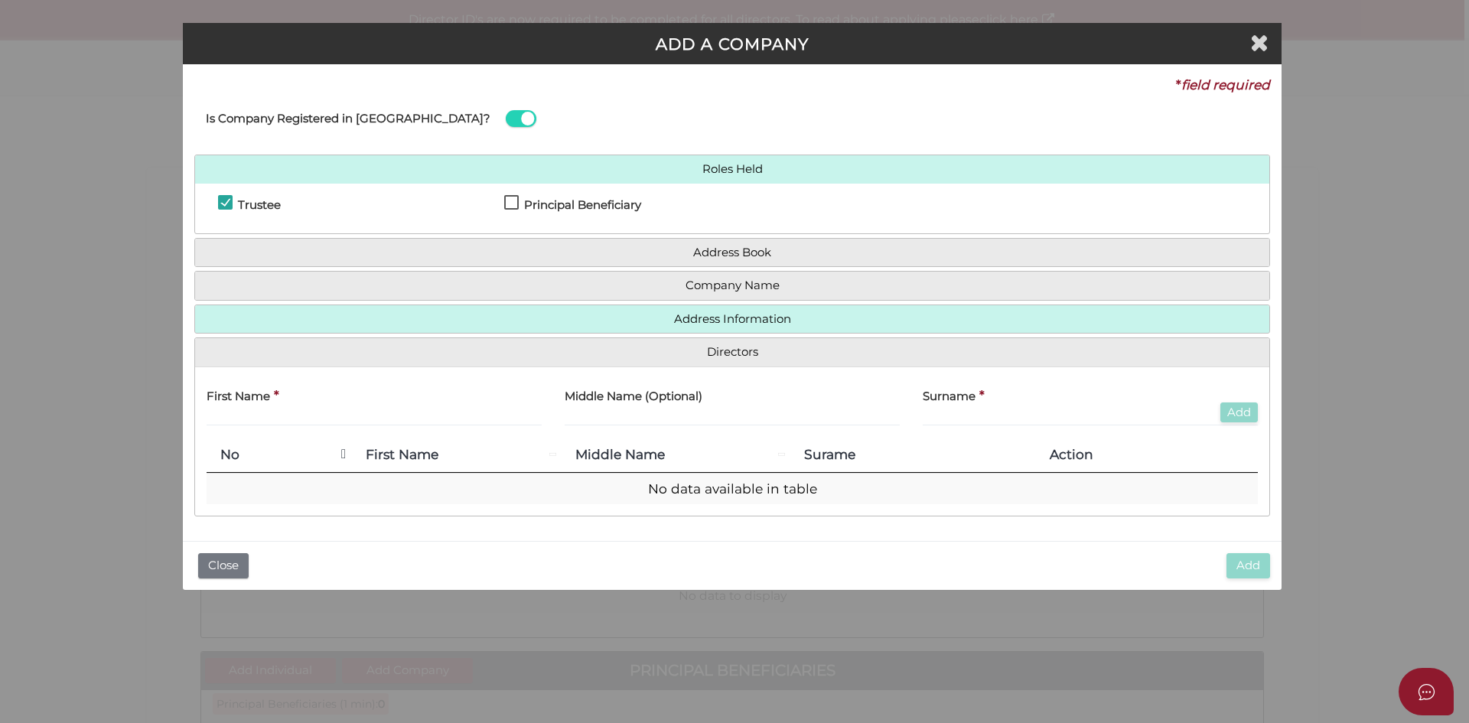
click at [337, 454] on th "No" at bounding box center [279, 455] width 145 height 35
click at [280, 415] on input "text" at bounding box center [374, 417] width 335 height 17
type input "shre"
drag, startPoint x: 243, startPoint y: 415, endPoint x: 125, endPoint y: 380, distance: 123.0
click at [154, 400] on div "ADD A COMPANY * field required Is Company Registered in Australia? Roles Held T…" at bounding box center [734, 361] width 1469 height 723
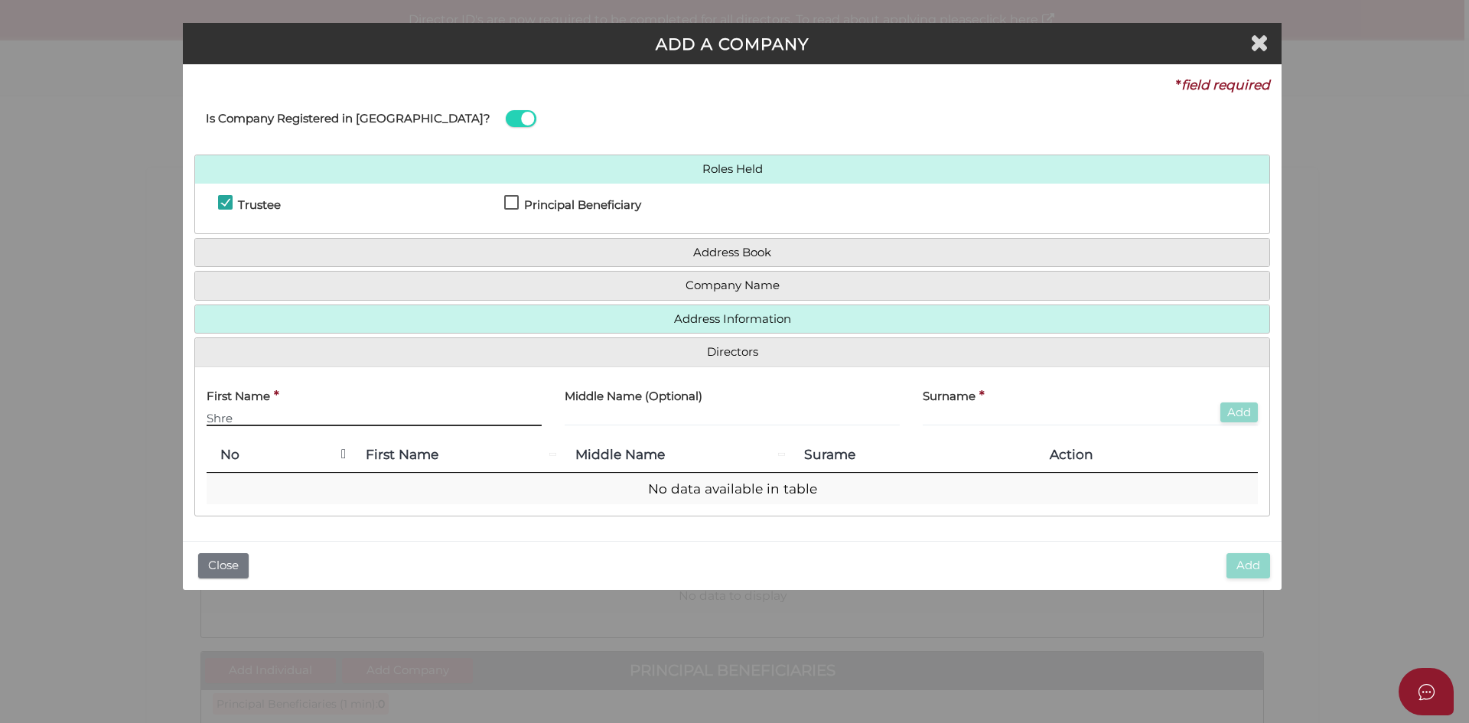
drag, startPoint x: 242, startPoint y: 421, endPoint x: 203, endPoint y: 418, distance: 39.1
click at [203, 418] on div "First Name * Shre" at bounding box center [374, 409] width 358 height 60
drag, startPoint x: 227, startPoint y: 409, endPoint x: 236, endPoint y: 418, distance: 13.0
click at [226, 416] on input "Shre" at bounding box center [374, 417] width 335 height 17
drag, startPoint x: 235, startPoint y: 417, endPoint x: 200, endPoint y: 419, distance: 34.5
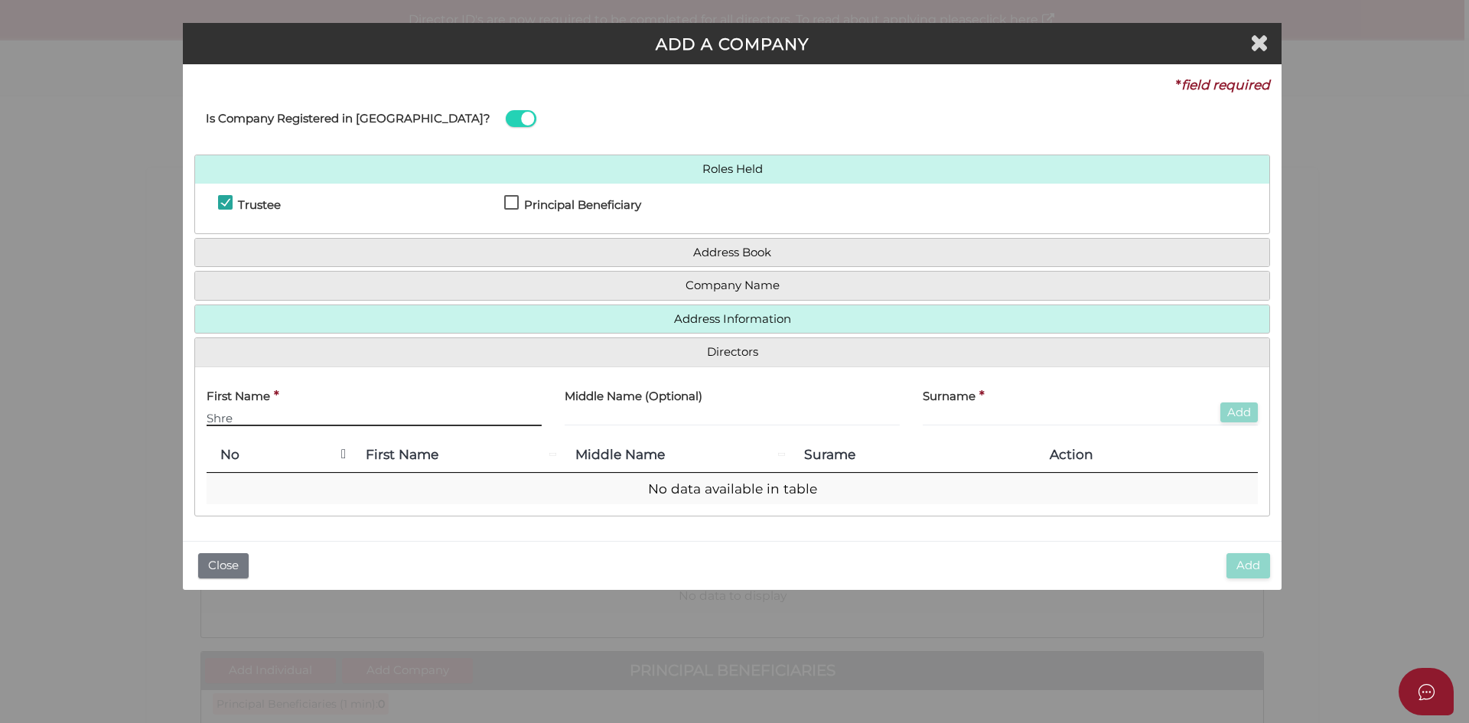
click at [200, 419] on div "First Name * Shre" at bounding box center [374, 409] width 358 height 60
paste input "ejan"
type input "Shreejan"
click at [976, 409] on div "Surname * Add" at bounding box center [1090, 403] width 335 height 48
click at [976, 408] on div "Surname * Add" at bounding box center [1090, 403] width 335 height 48
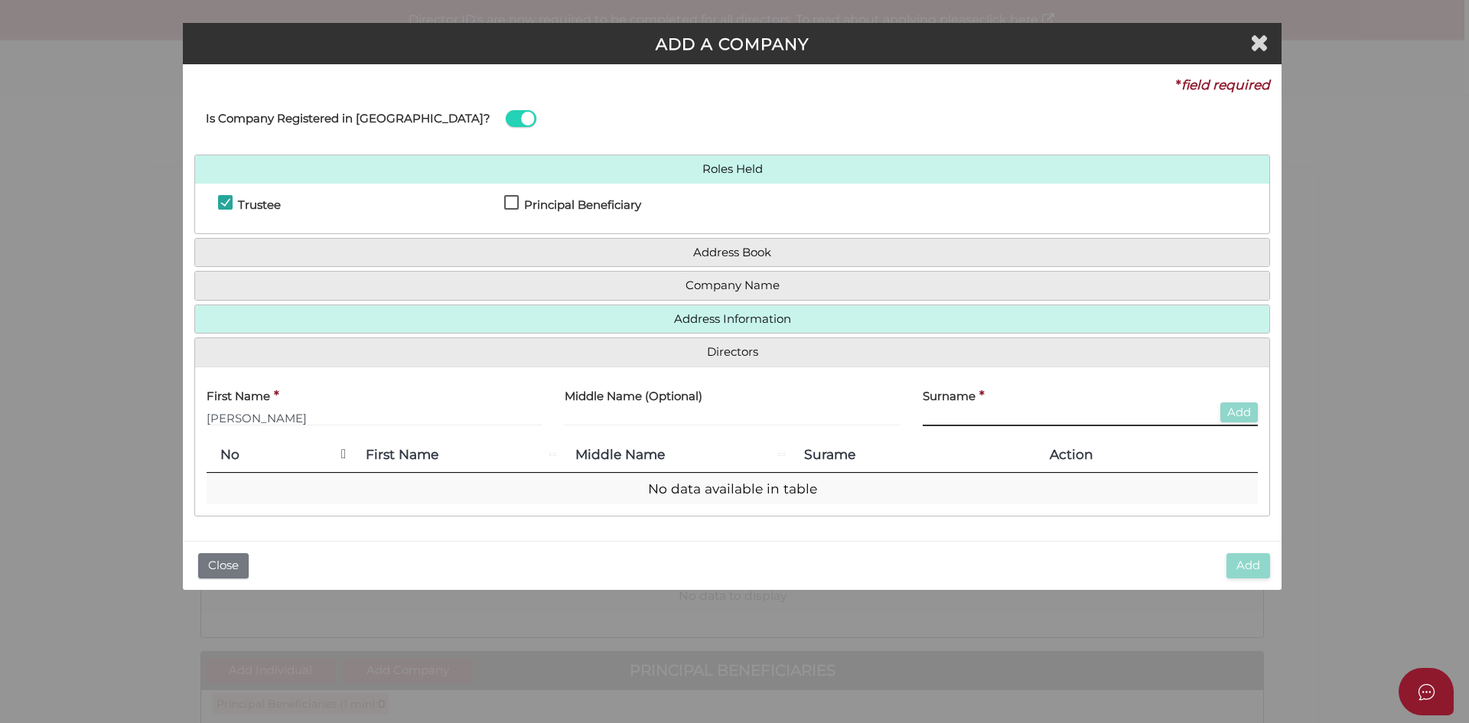
click at [974, 415] on input "text" at bounding box center [1090, 417] width 335 height 17
paste input "Gyawali"
type input "Gyawali"
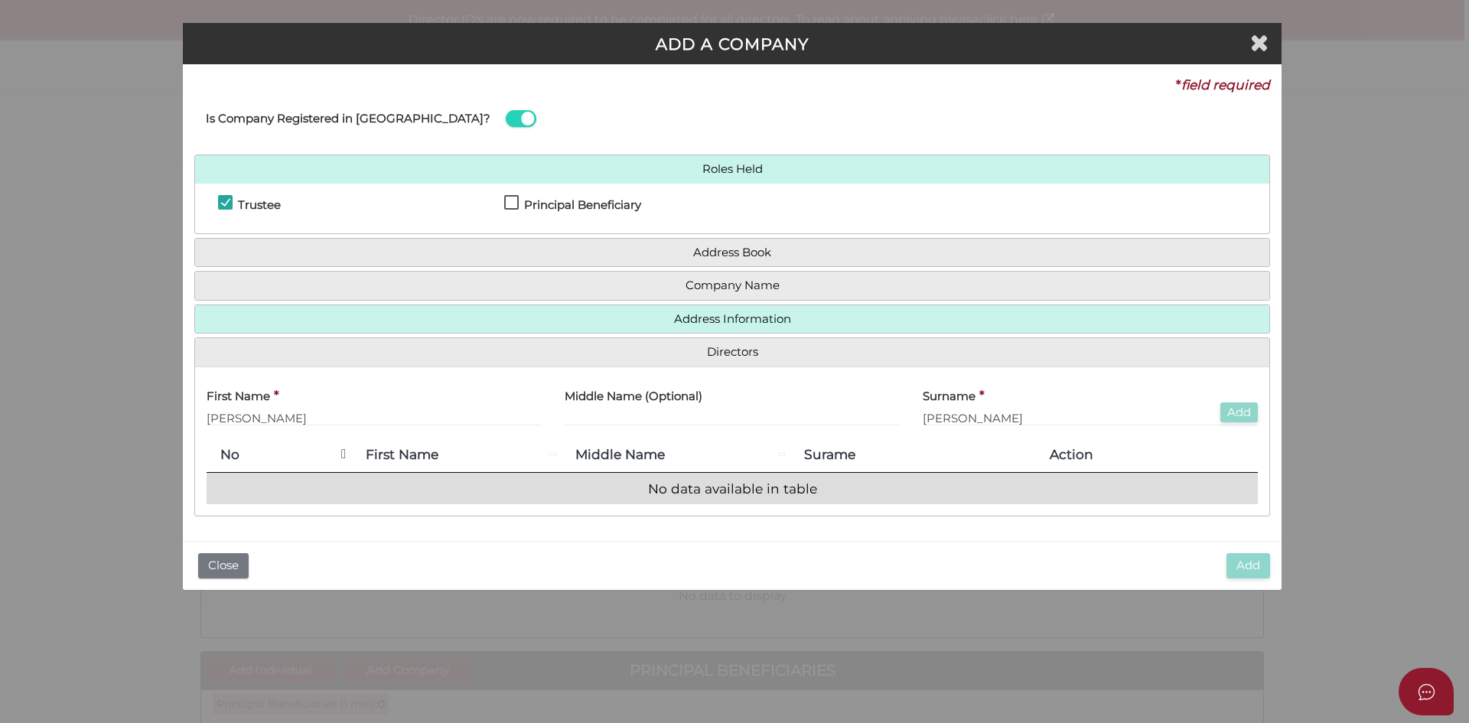
click at [280, 476] on td "No data available in table" at bounding box center [732, 489] width 1051 height 32
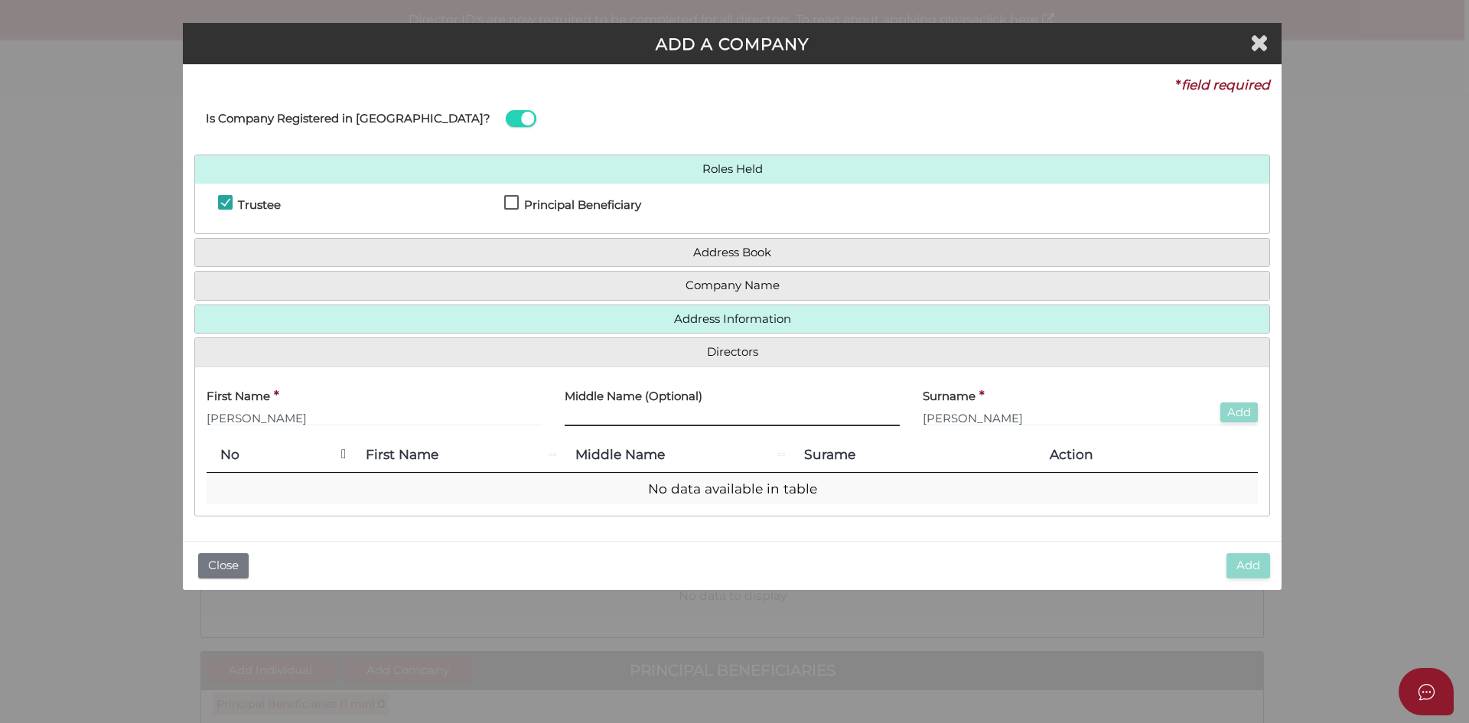
click at [670, 419] on input "text" at bounding box center [732, 417] width 335 height 17
click at [338, 455] on th "No" at bounding box center [279, 455] width 145 height 35
click at [1246, 417] on button "Add" at bounding box center [1238, 412] width 37 height 21
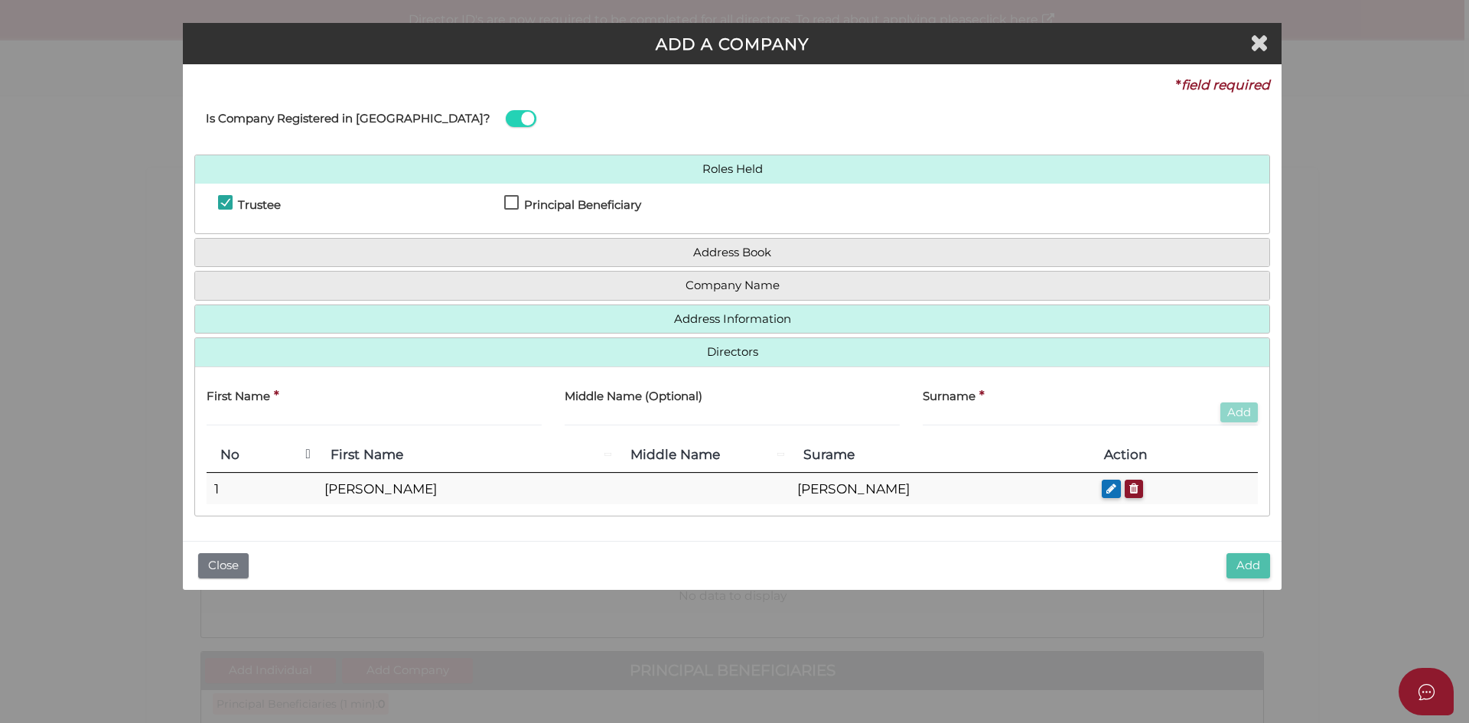
click at [1245, 565] on button "Add" at bounding box center [1249, 565] width 44 height 25
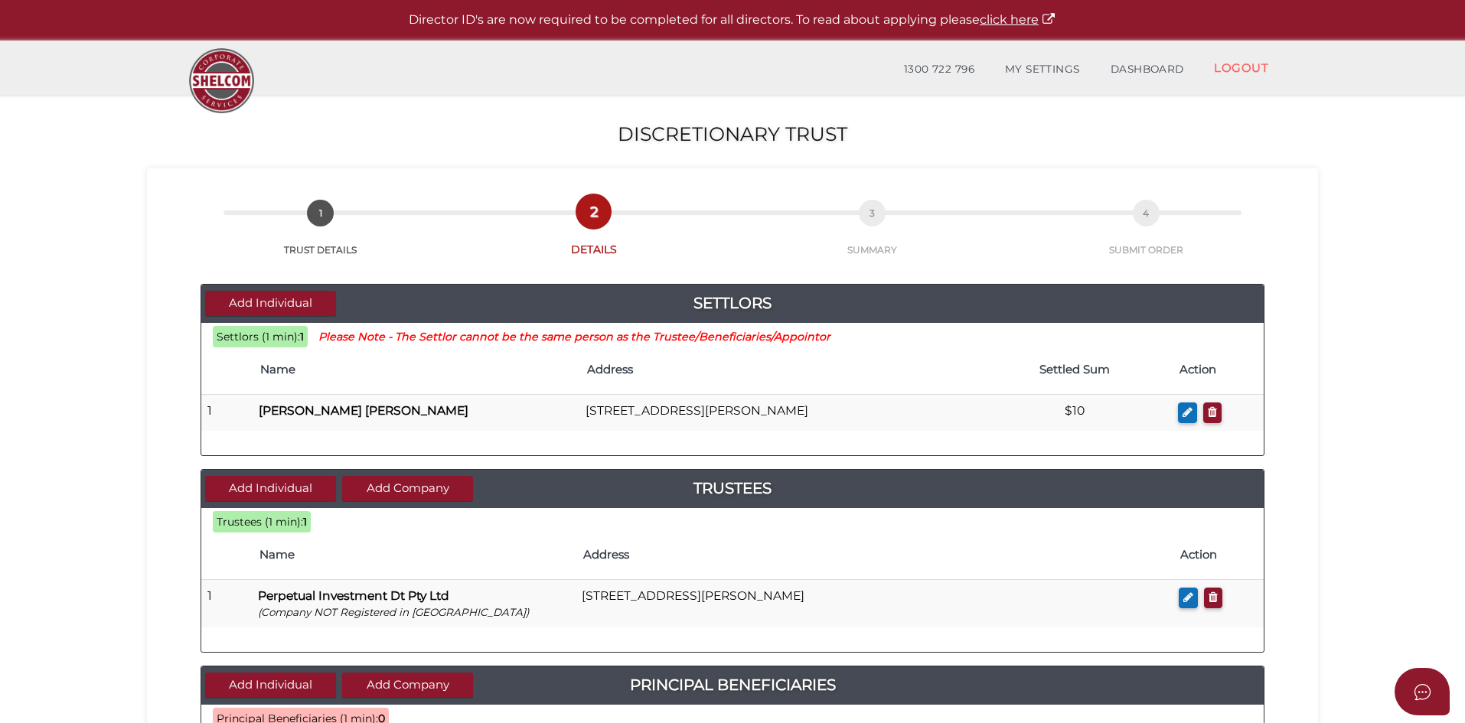
drag, startPoint x: 1464, startPoint y: 196, endPoint x: 1461, endPoint y: 246, distance: 50.6
click at [1463, 243] on section "Discretionary Trust c08a4adbdf7945def8301fb15544f4d2 1 TRUST DETAILS 2 DETAILS …" at bounding box center [732, 703] width 1465 height 1216
drag, startPoint x: 1463, startPoint y: 252, endPoint x: 1465, endPoint y: 310, distance: 58.2
click at [1465, 289] on html "Shelcom is loading Processing Payment...Please Wait... Director ID's are now re…" at bounding box center [732, 361] width 1465 height 723
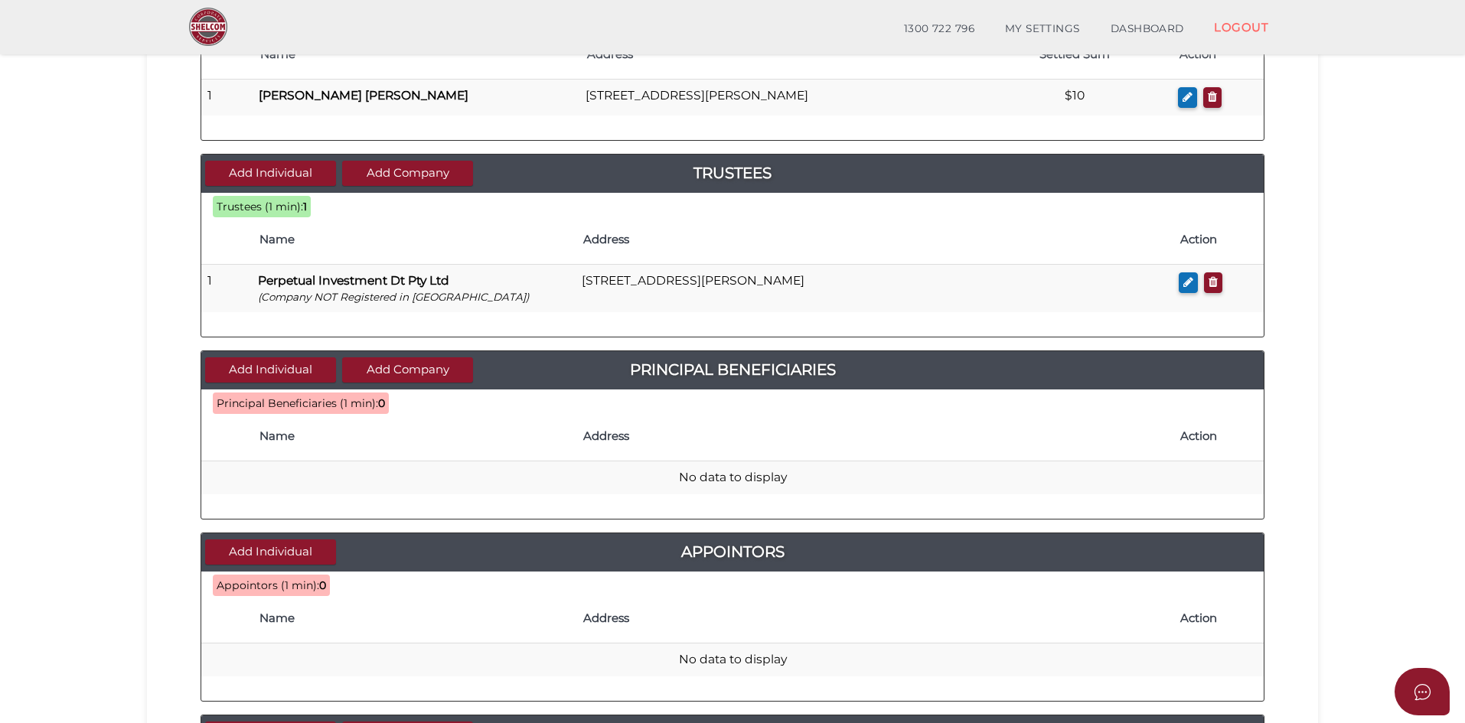
scroll to position [283, 0]
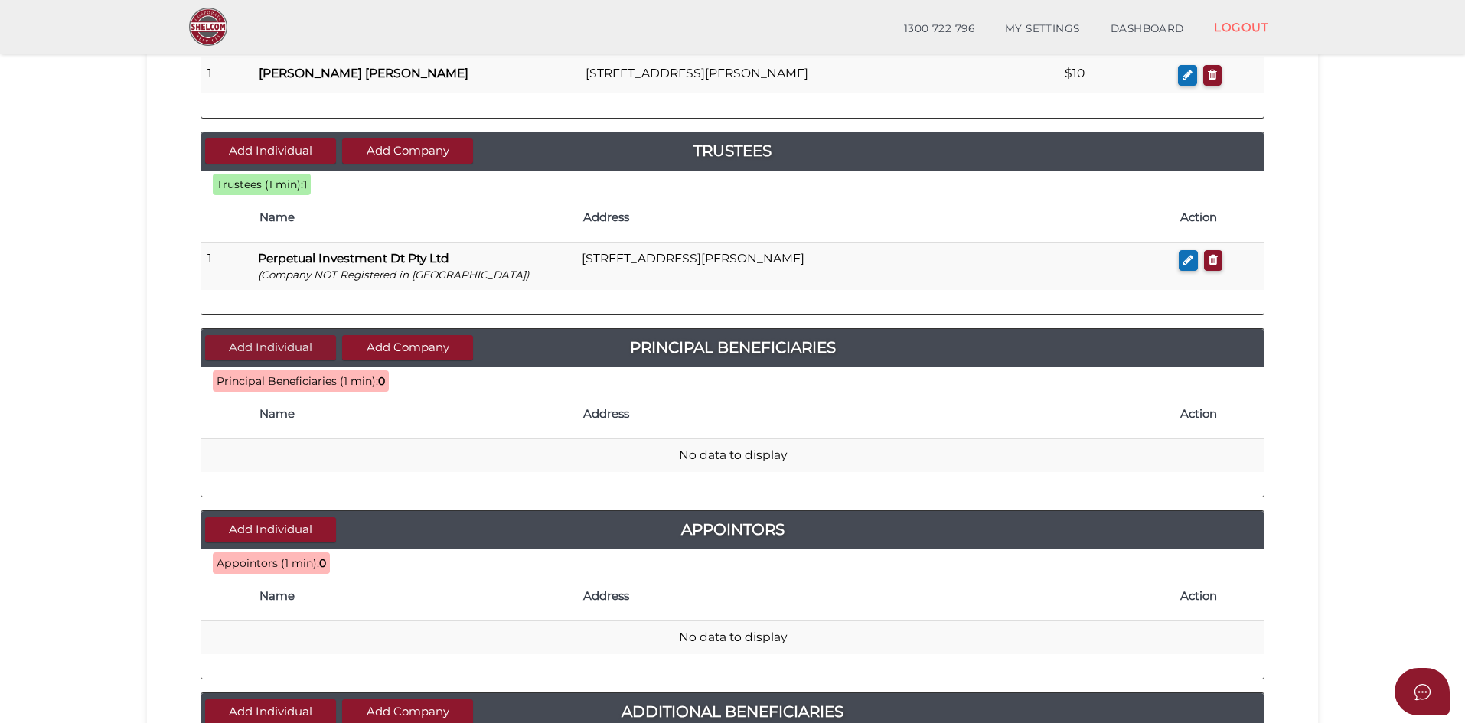
click at [279, 356] on button "Add Individual" at bounding box center [270, 347] width 131 height 25
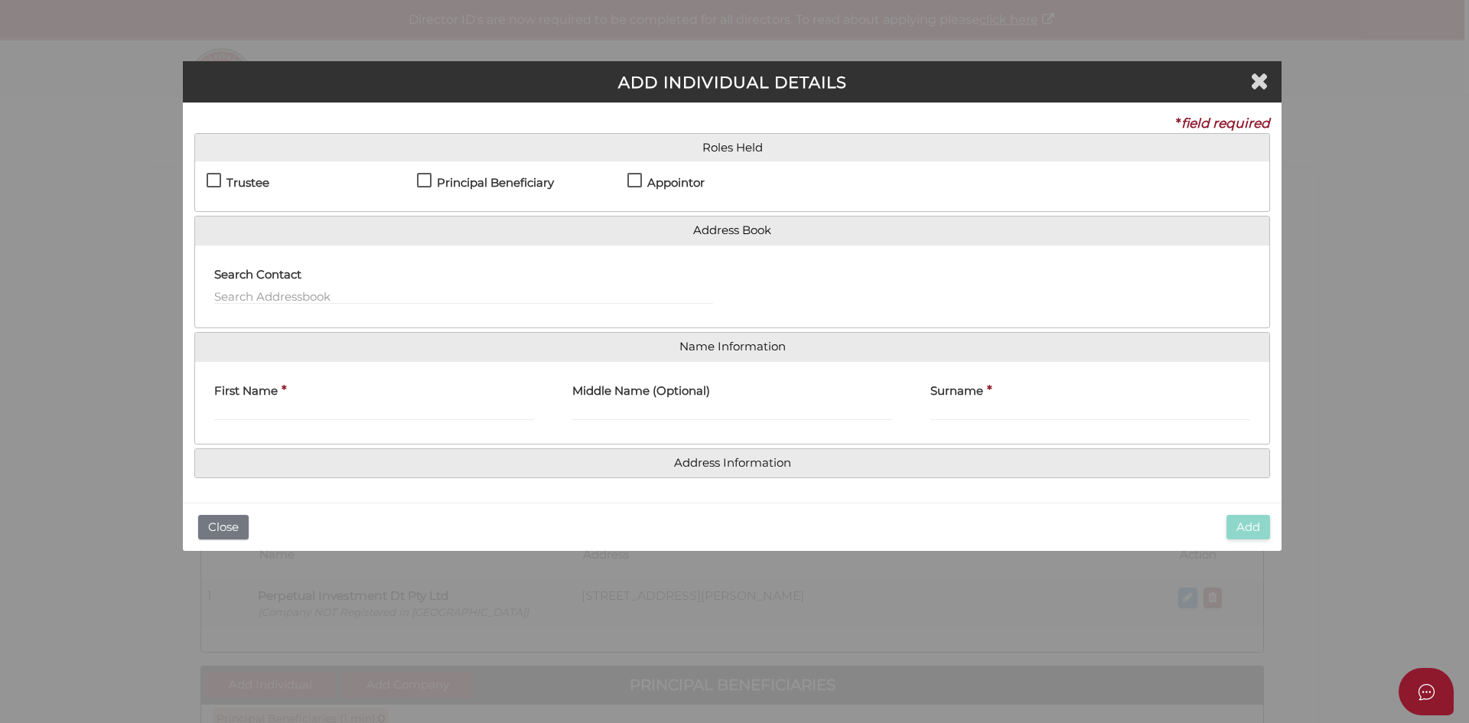
click at [427, 178] on label "Principal Beneficiary" at bounding box center [485, 186] width 137 height 19
checkbox input "true"
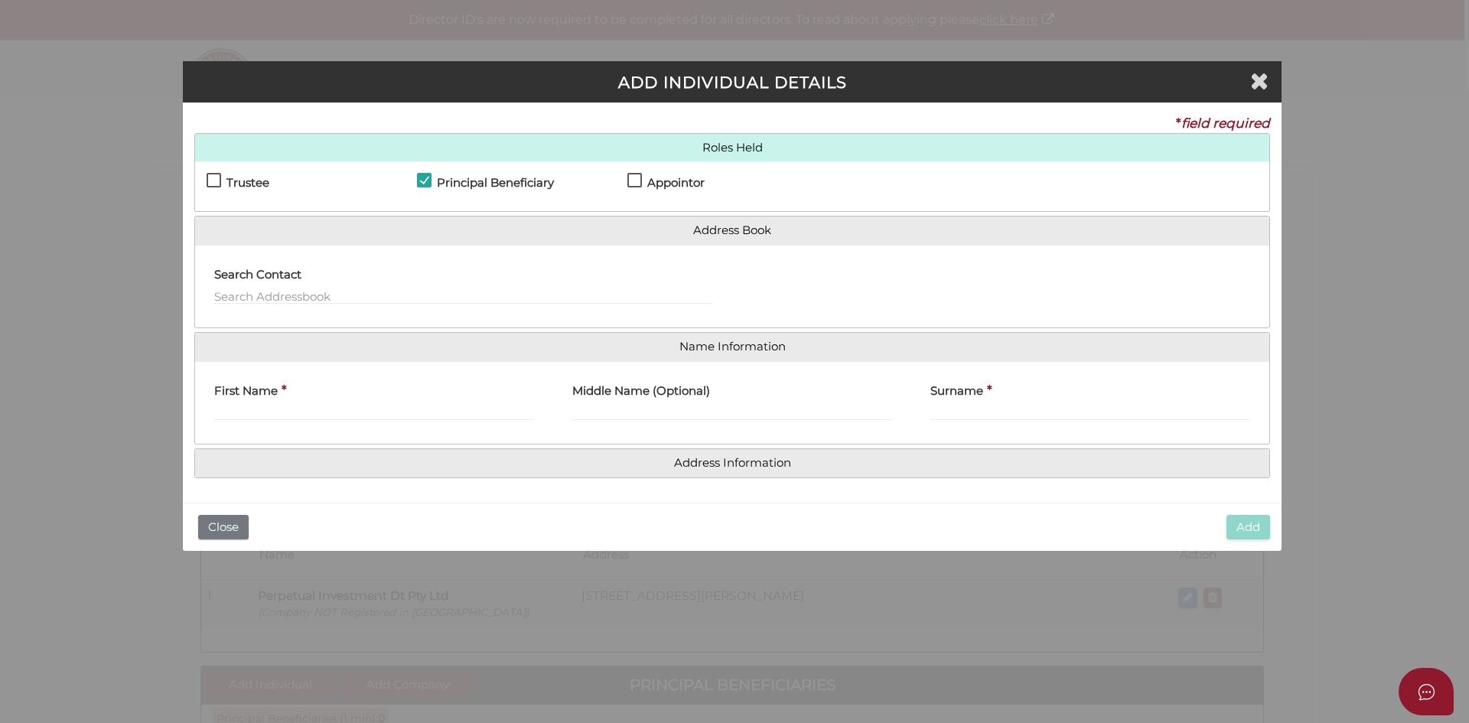
click at [628, 181] on label "Appointor" at bounding box center [665, 186] width 77 height 19
checkbox input "true"
click at [277, 298] on input "text" at bounding box center [463, 296] width 499 height 17
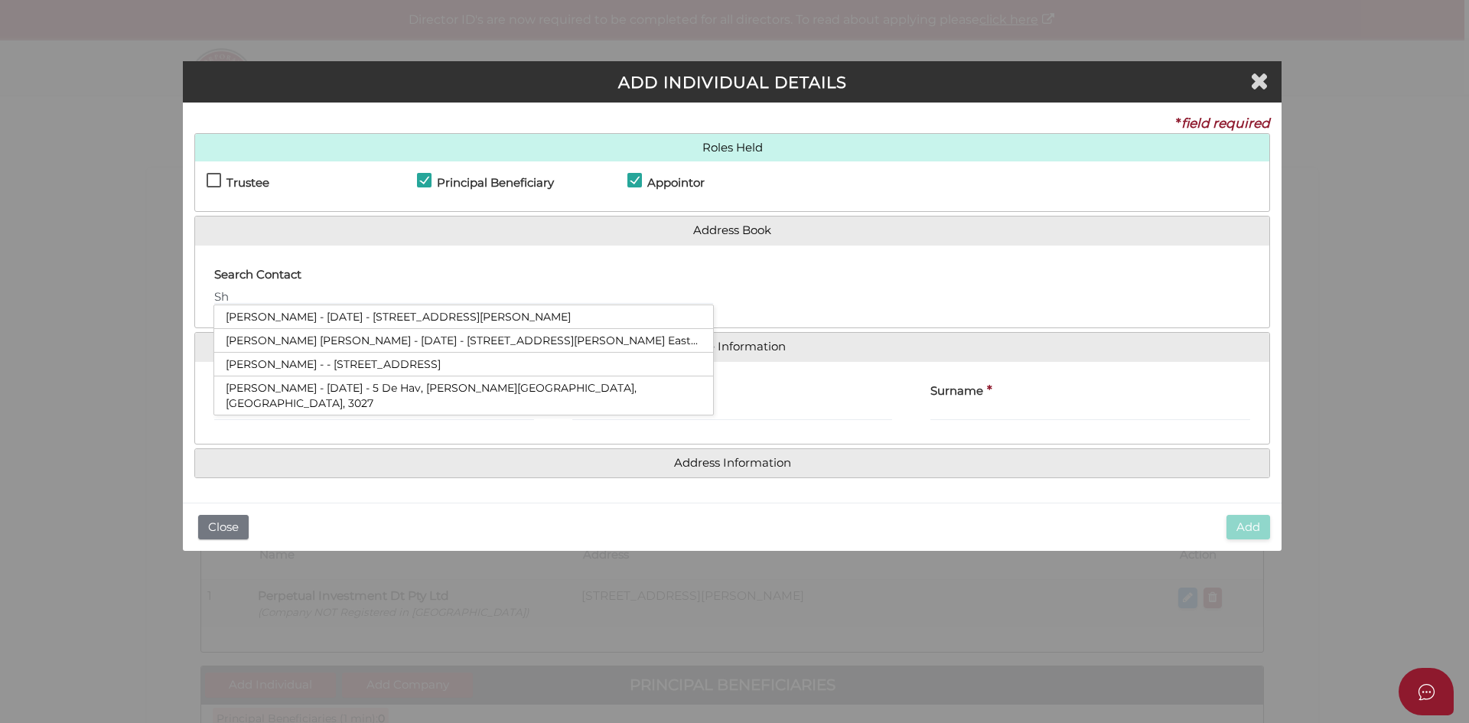
click at [295, 393] on li "Shreejan Gyawali - 10/04/1977 - 5 De Hav, Williams Landing, VIC, 3027" at bounding box center [463, 395] width 499 height 38
type input "Shreejan"
type input "Gyawali"
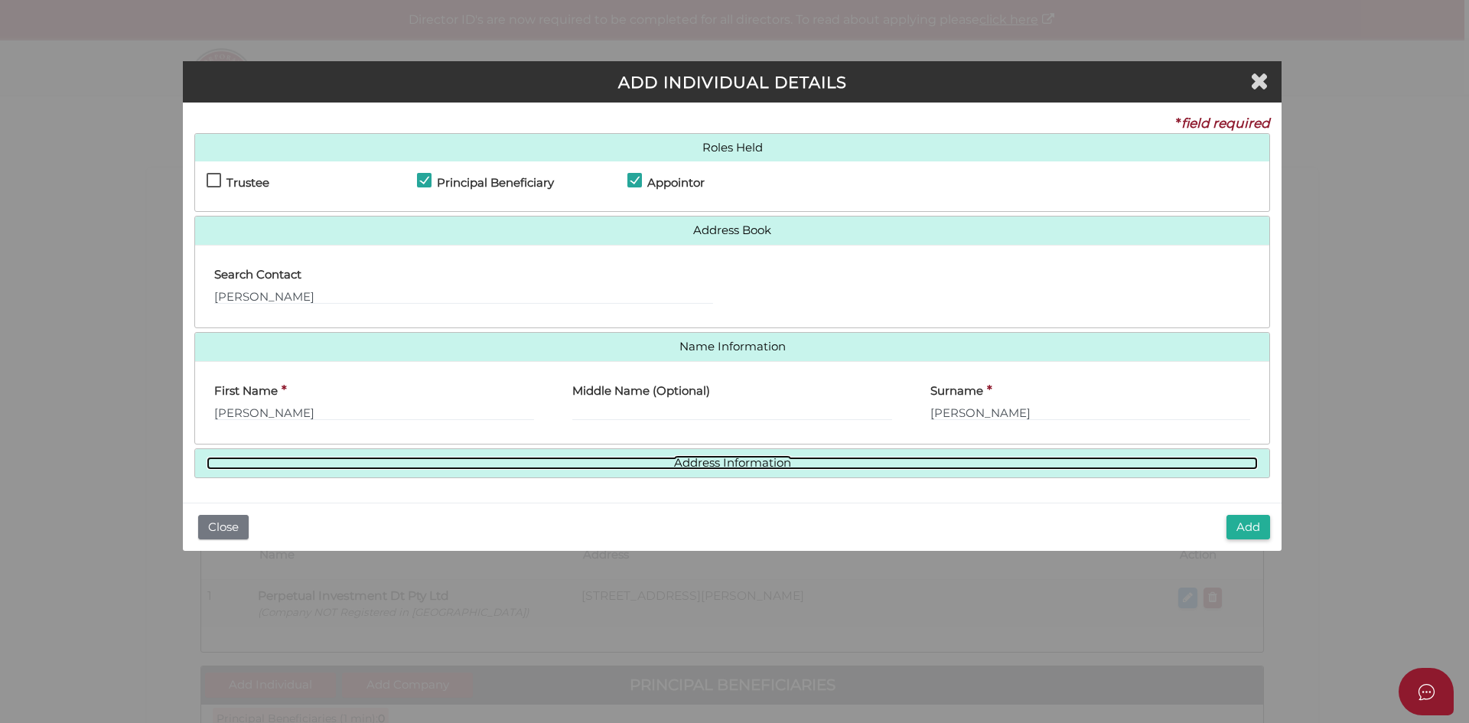
click at [677, 459] on link "Address Information" at bounding box center [732, 463] width 1051 height 13
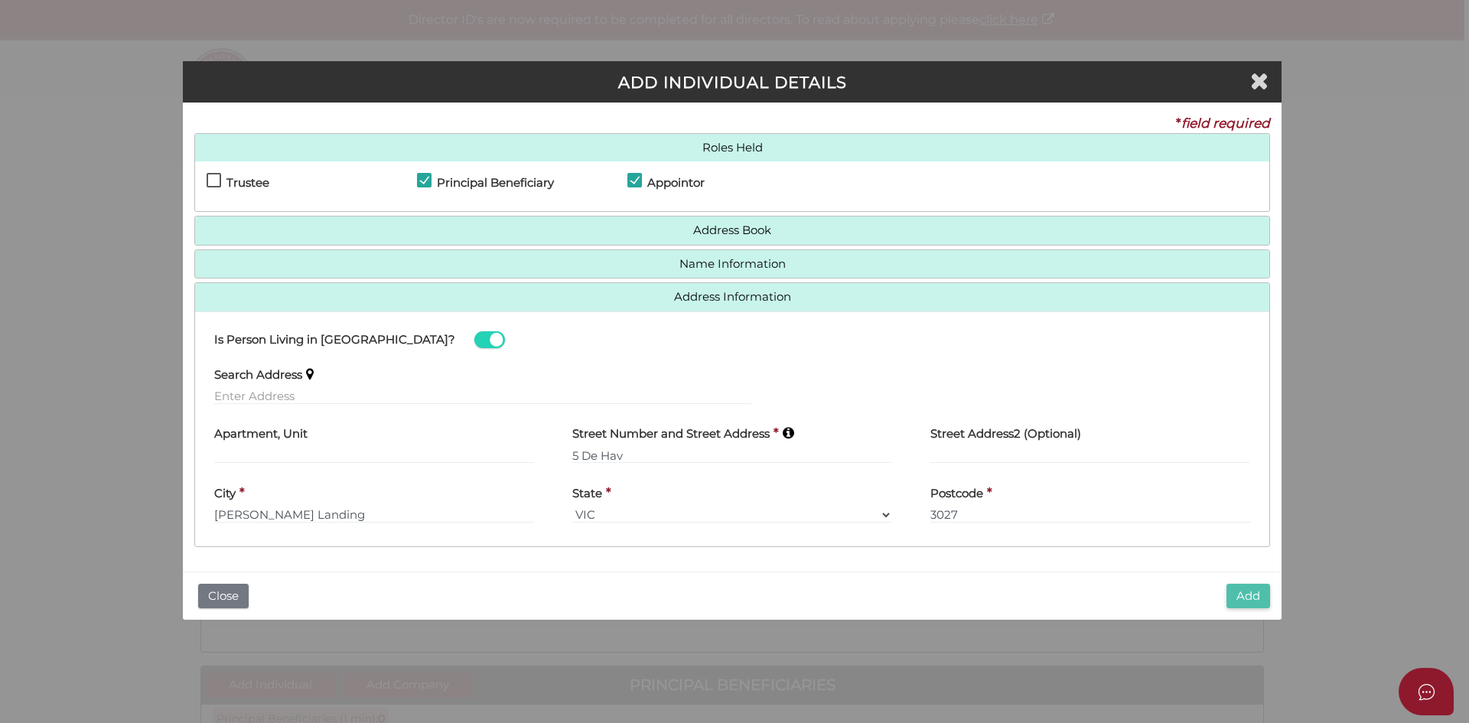
click at [1249, 598] on button "Add" at bounding box center [1249, 596] width 44 height 25
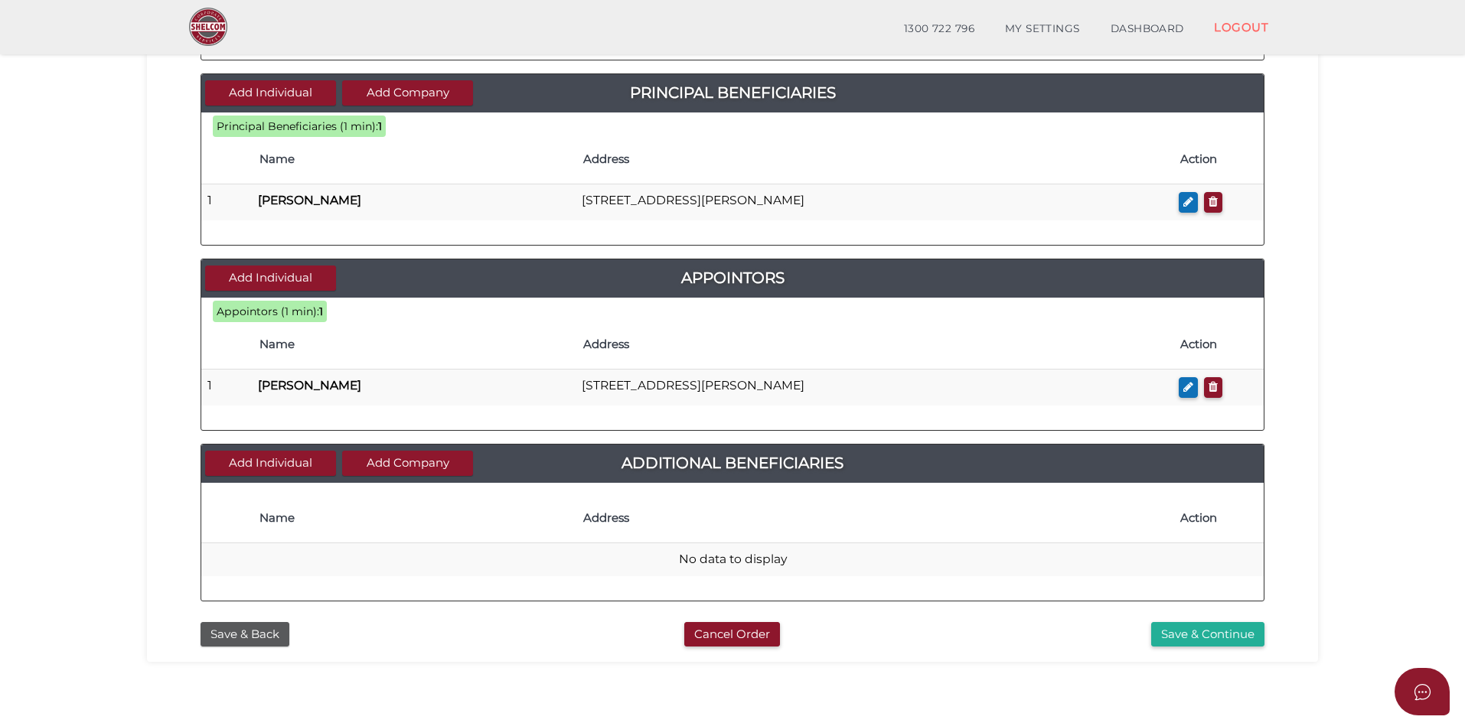
scroll to position [576, 0]
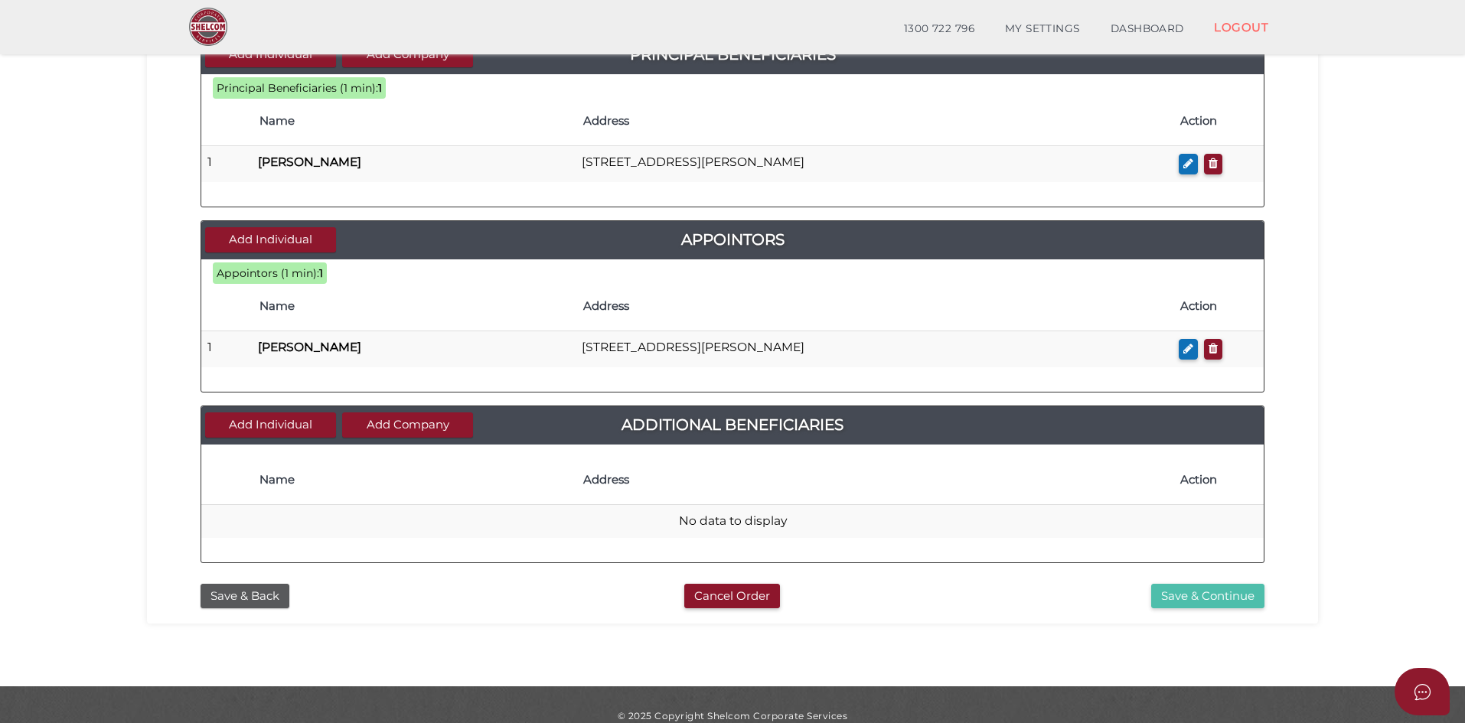
click at [1197, 601] on button "Save & Continue" at bounding box center [1207, 596] width 113 height 25
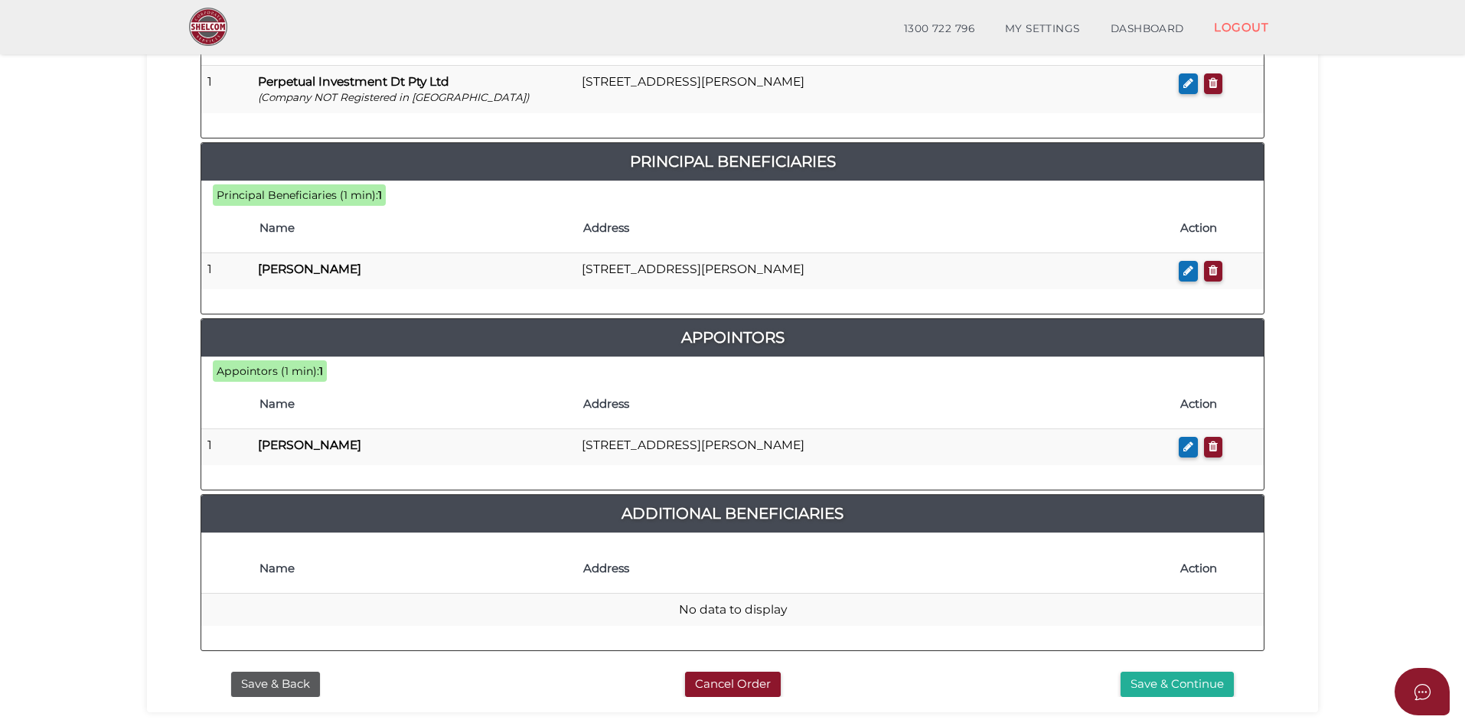
scroll to position [699, 0]
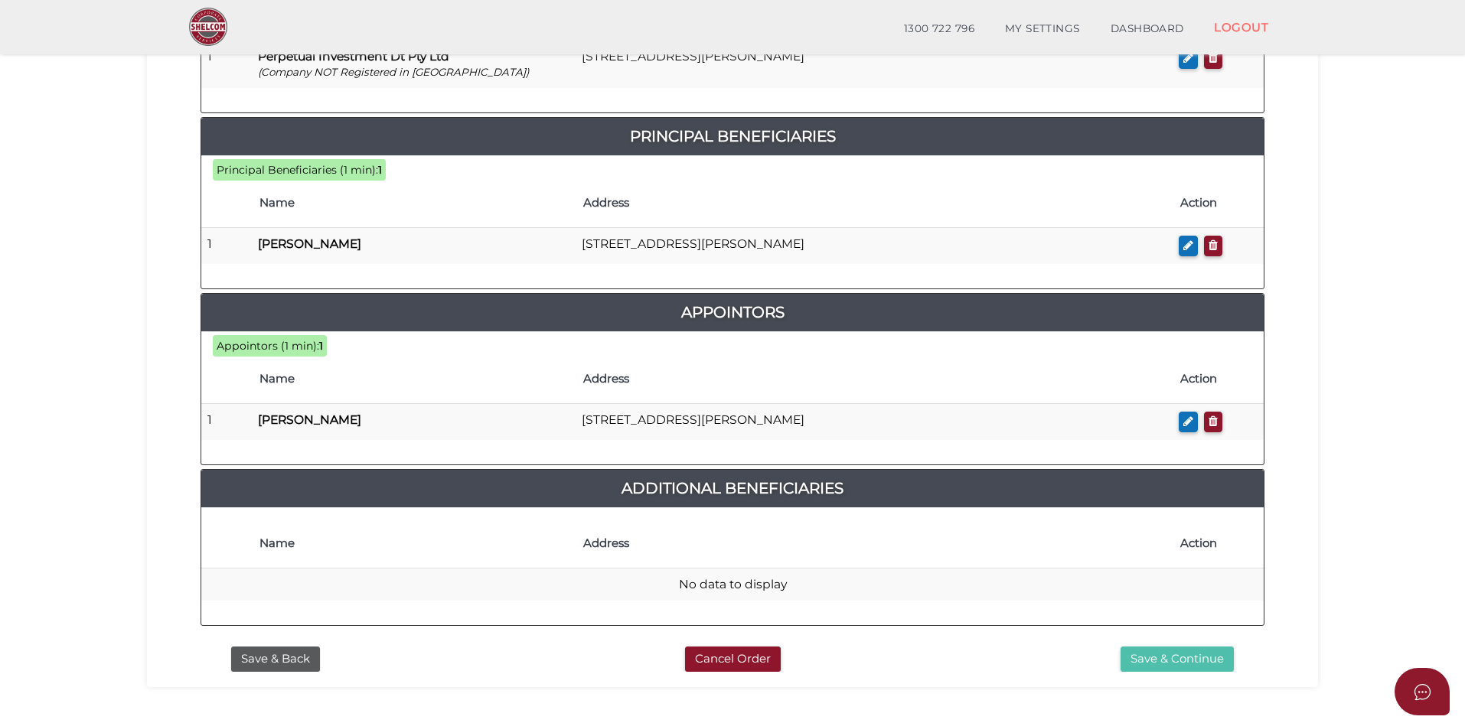
click at [1165, 647] on button "Save & Continue" at bounding box center [1176, 659] width 113 height 25
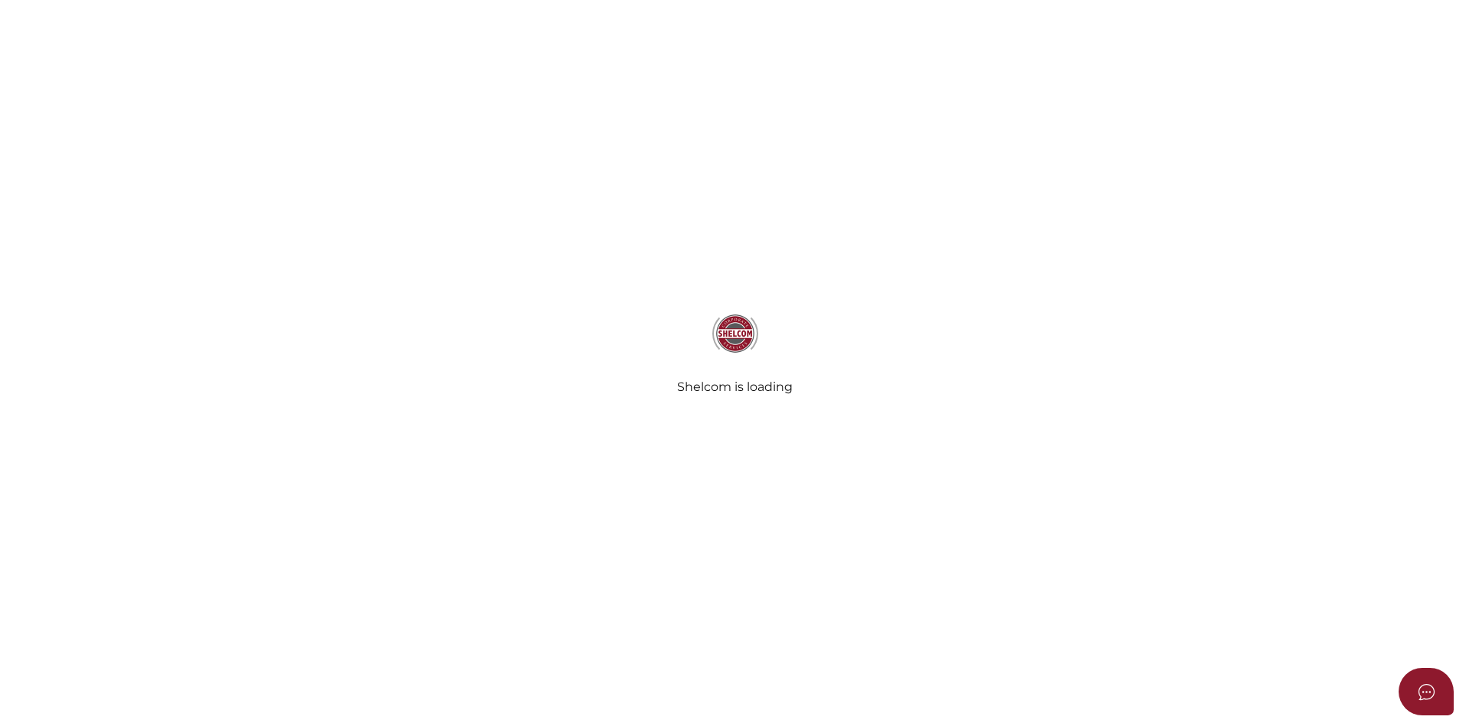
select select "Comb Binding"
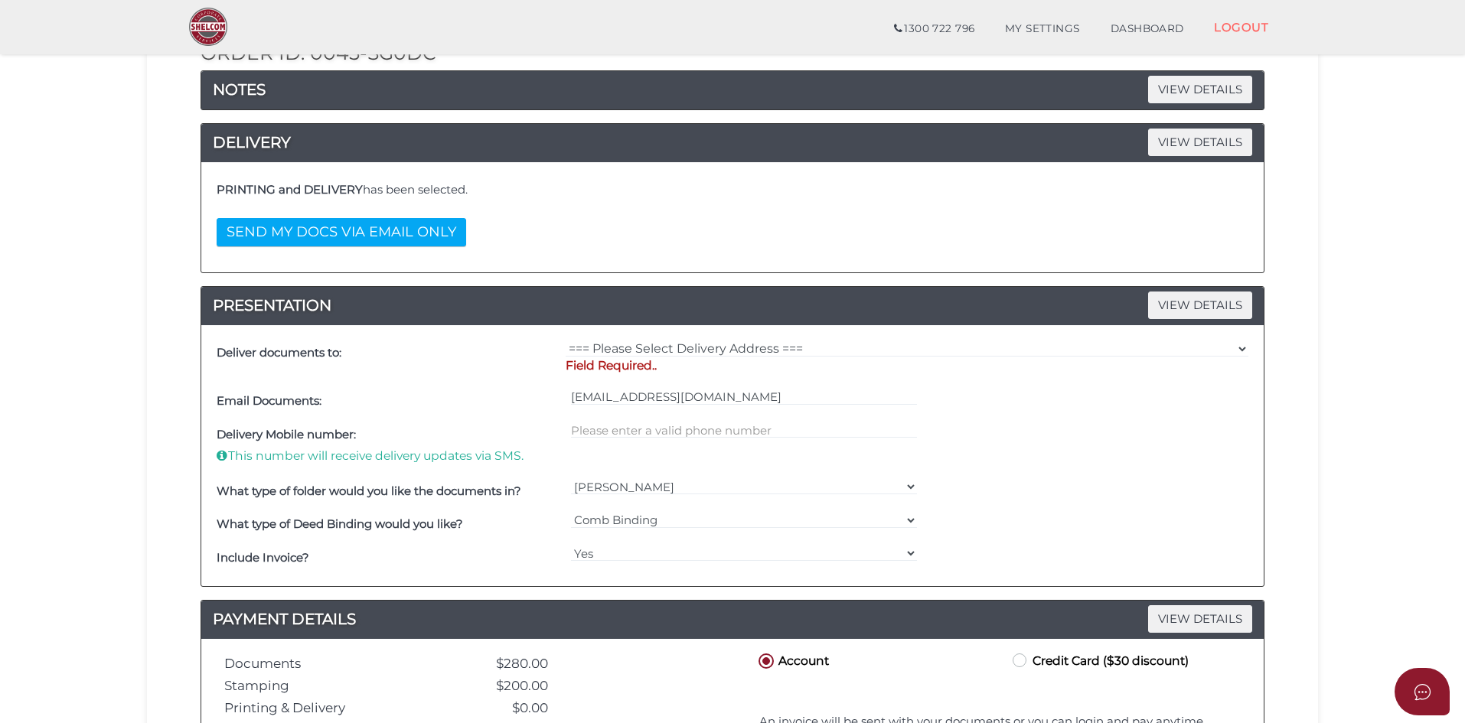
scroll to position [215, 0]
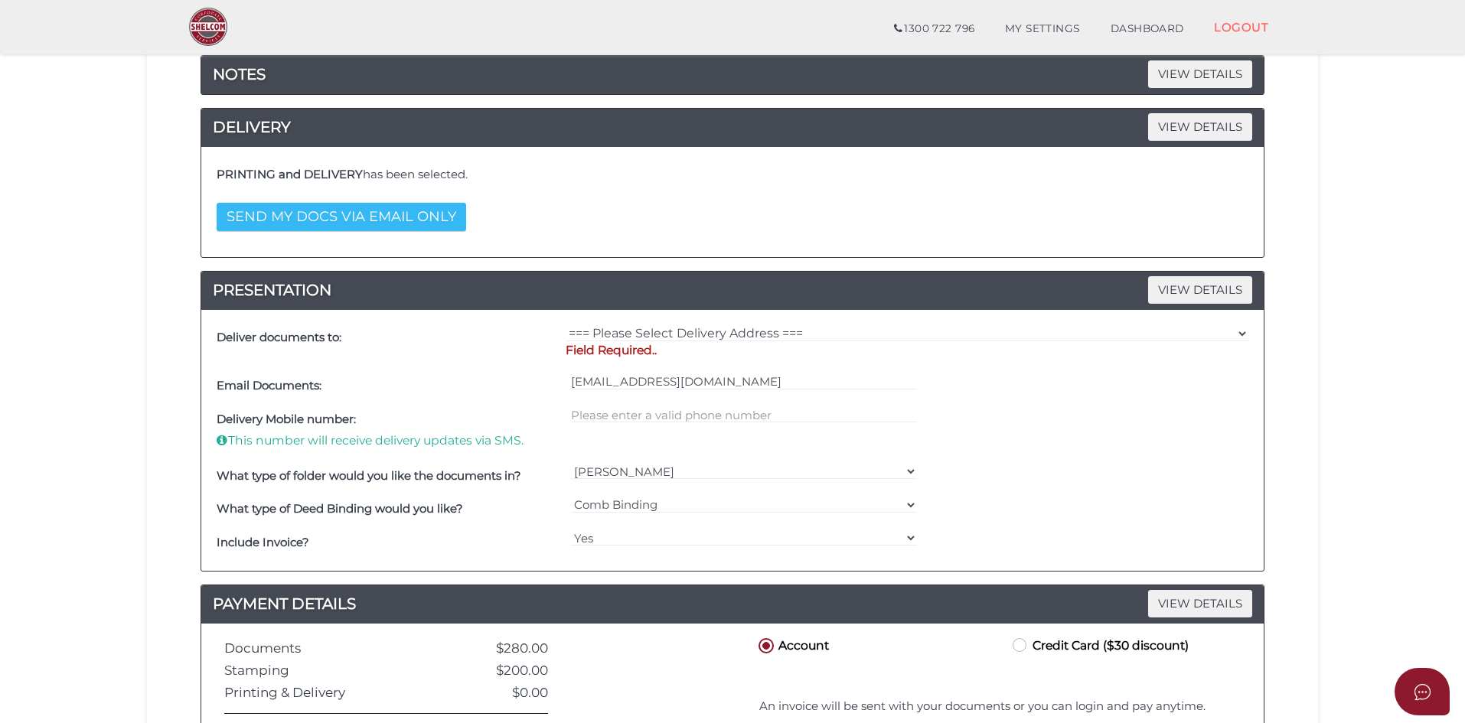
click at [415, 213] on button "SEND MY DOCS VIA EMAIL ONLY" at bounding box center [341, 217] width 249 height 28
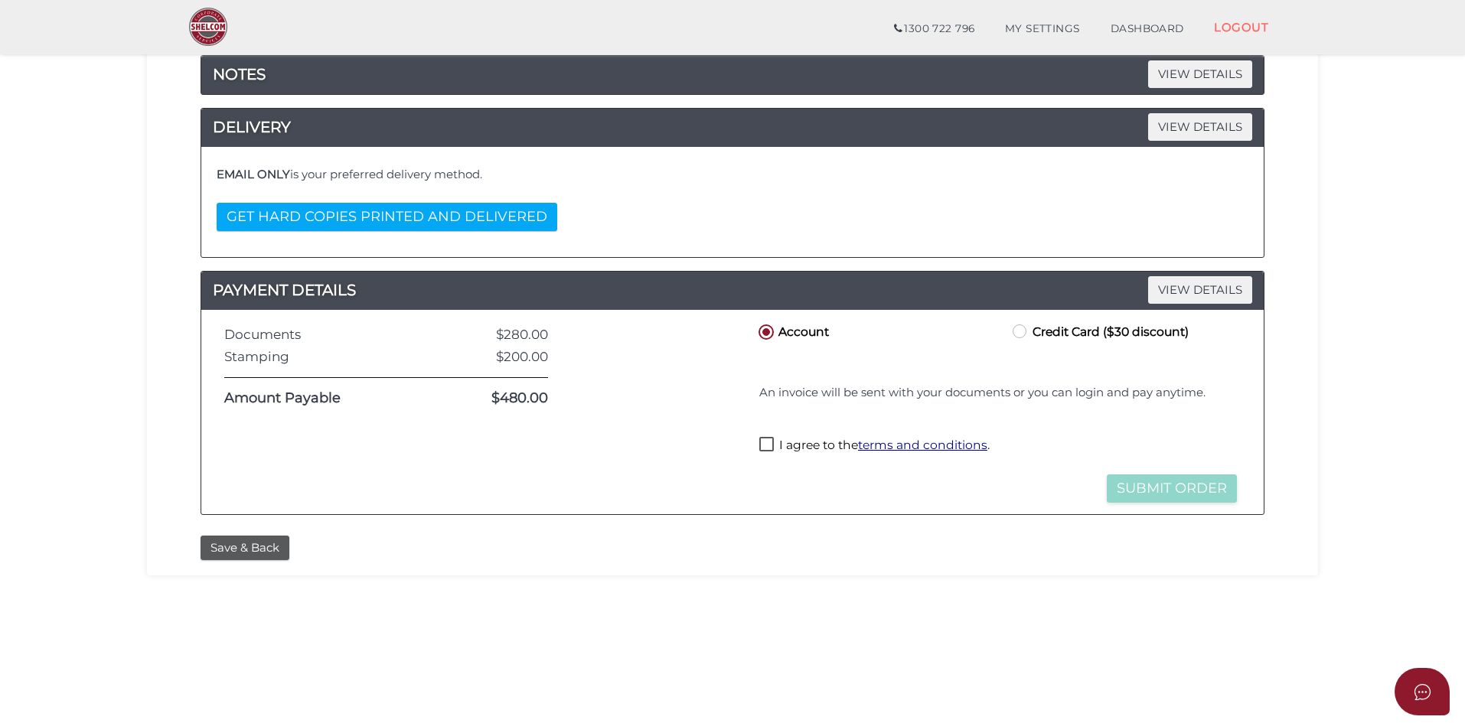
click at [762, 447] on label "I agree to the terms and conditions ." at bounding box center [874, 446] width 230 height 19
checkbox input "true"
click at [1027, 333] on label "Credit Card ($30 discount)" at bounding box center [1098, 330] width 179 height 19
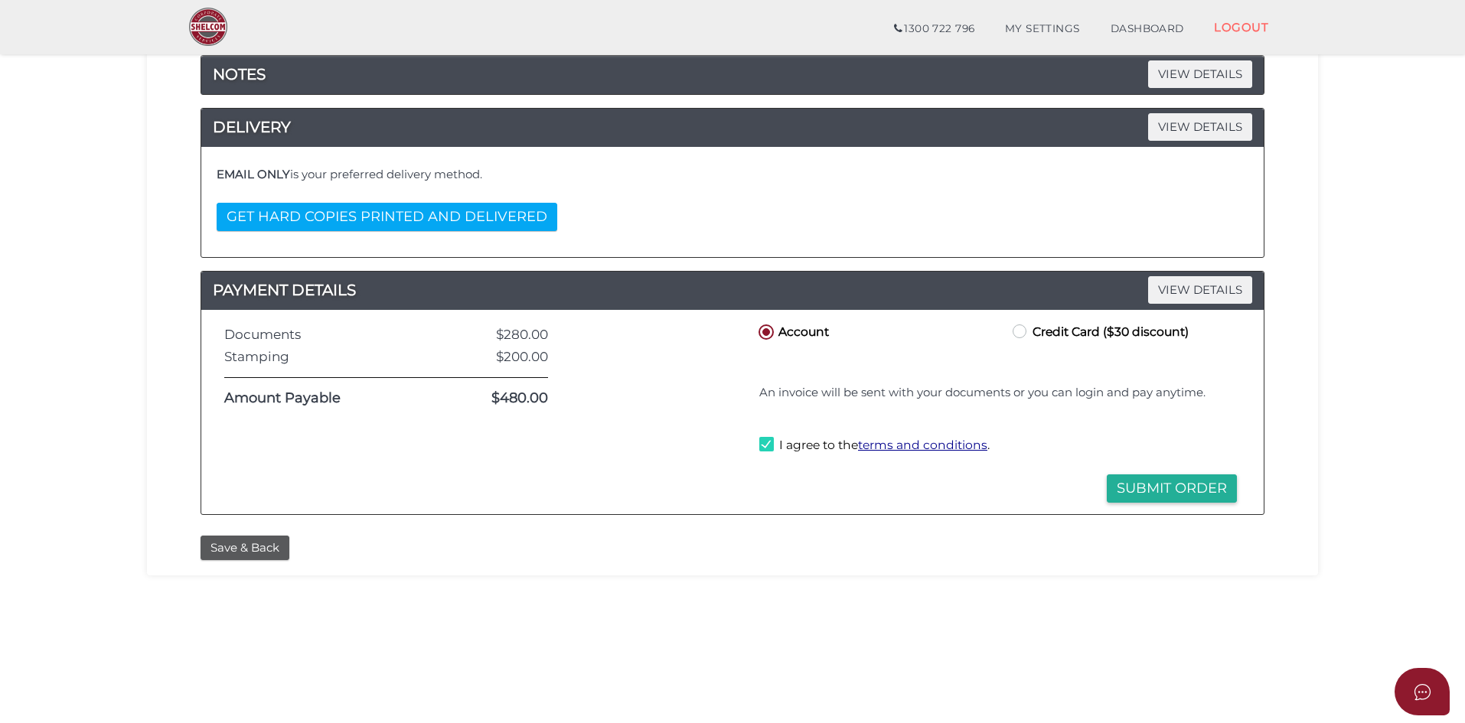
radio input "true"
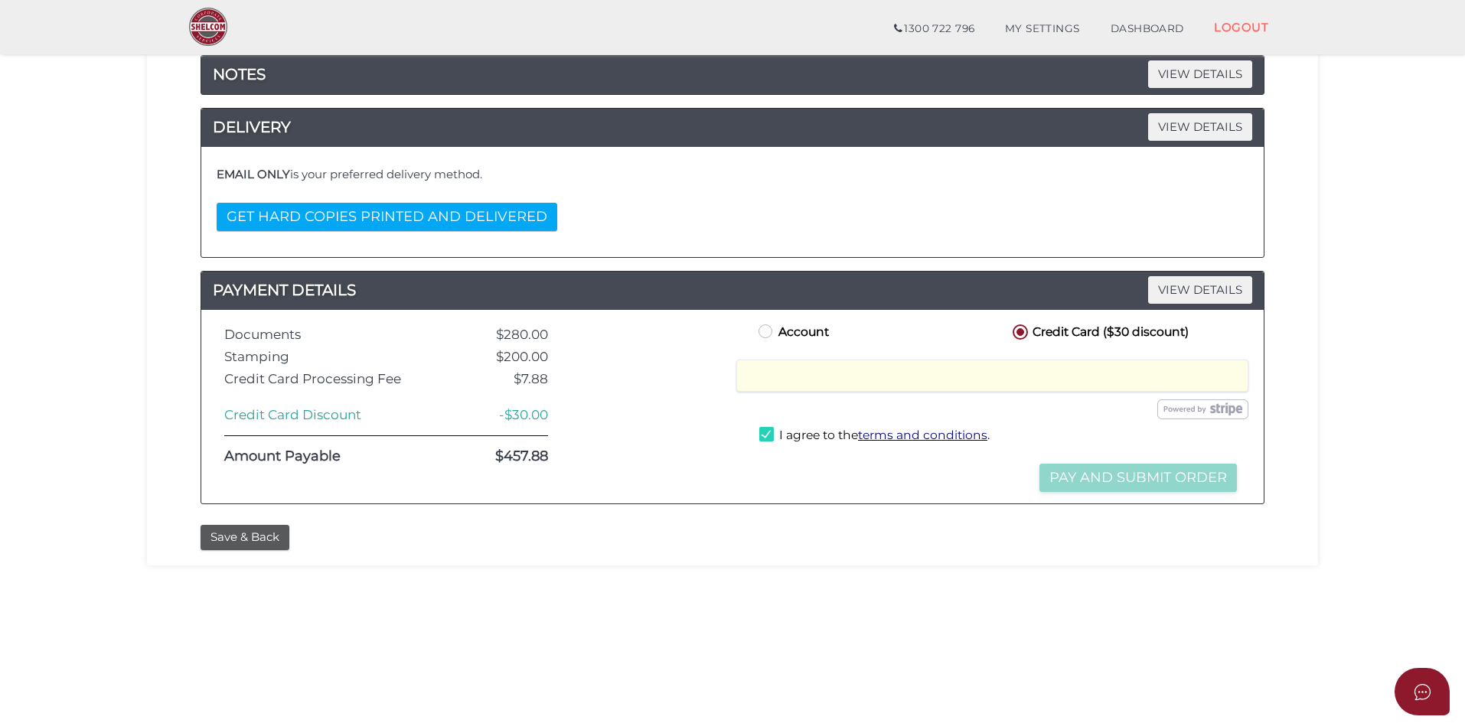
click at [893, 448] on div "I agree to the terms and conditions ." at bounding box center [997, 438] width 485 height 31
click at [847, 435] on label "I agree to the terms and conditions ." at bounding box center [874, 436] width 230 height 19
click at [846, 435] on label "I agree to the terms and conditions ." at bounding box center [874, 436] width 230 height 19
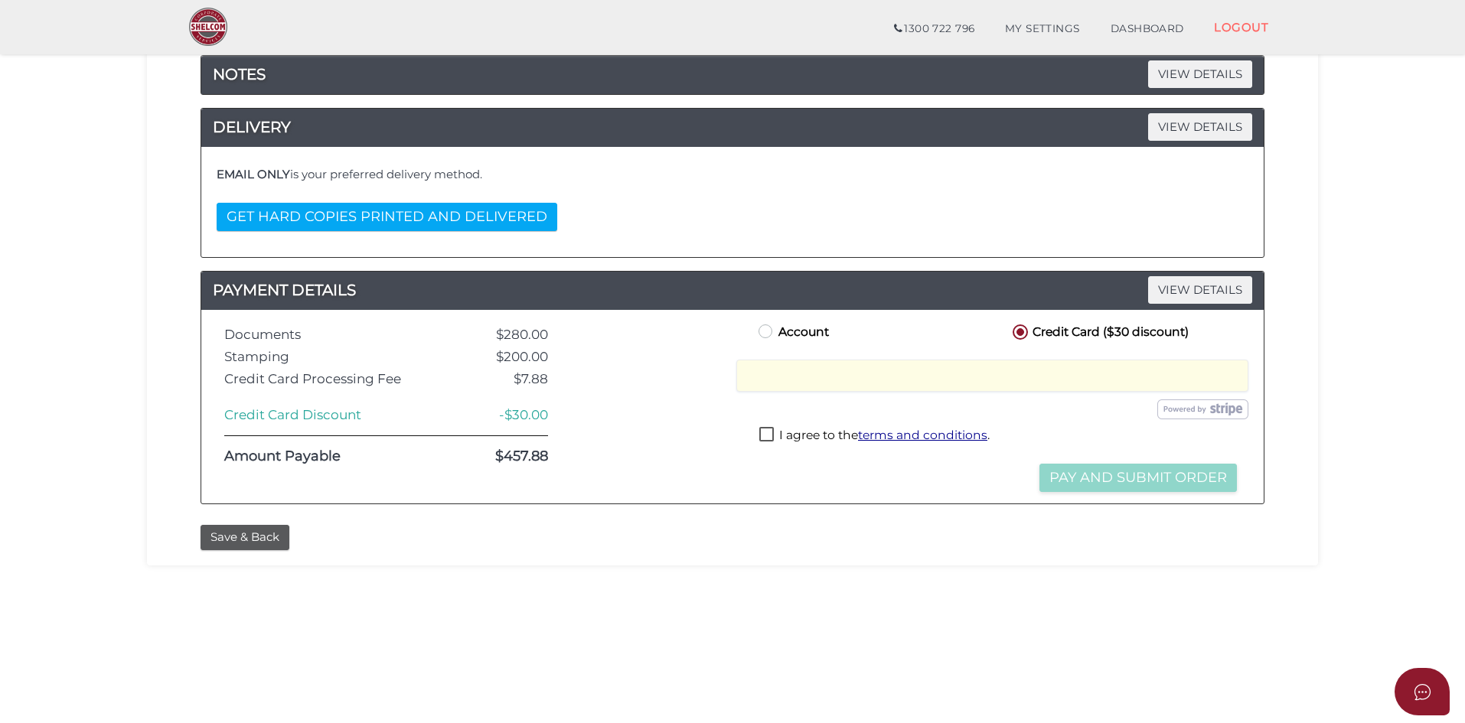
checkbox input "true"
click at [1132, 471] on button "Pay and Submit Order" at bounding box center [1137, 478] width 197 height 28
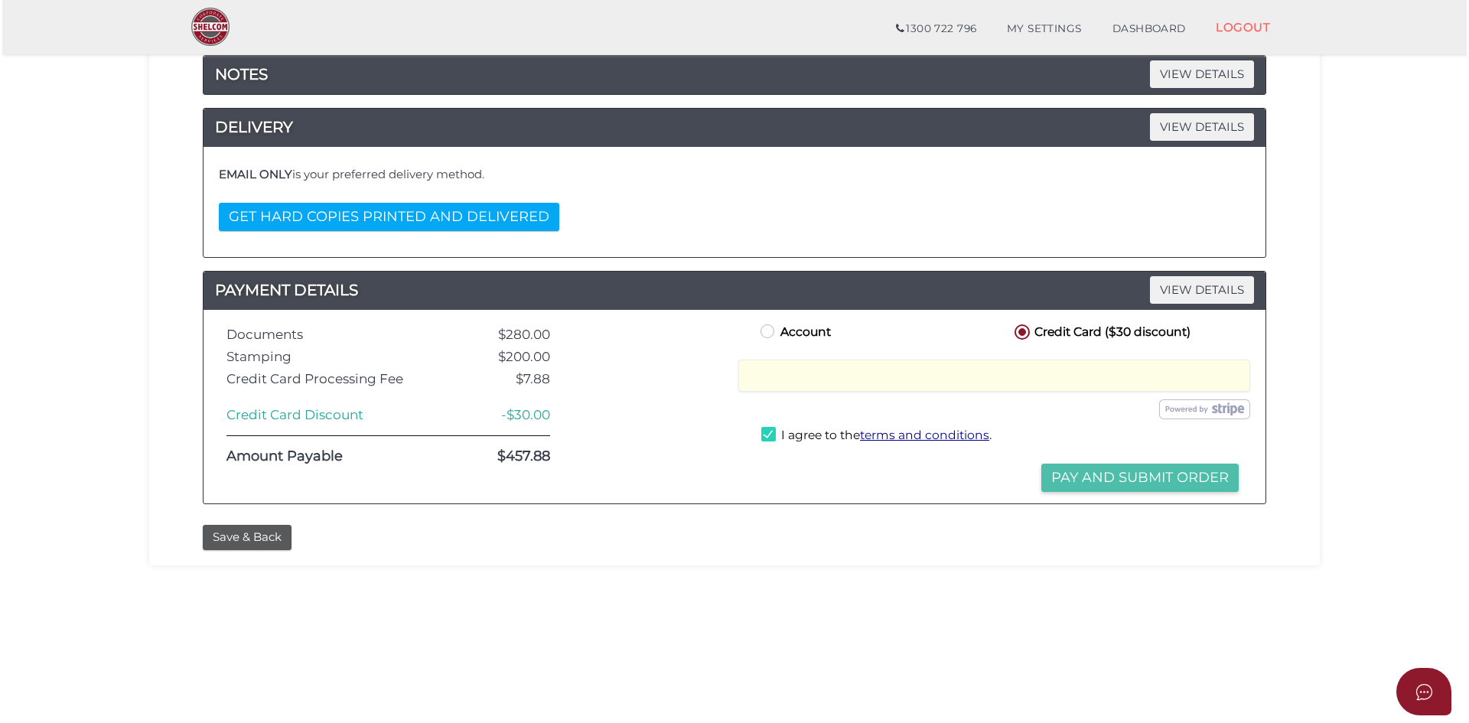
scroll to position [0, 0]
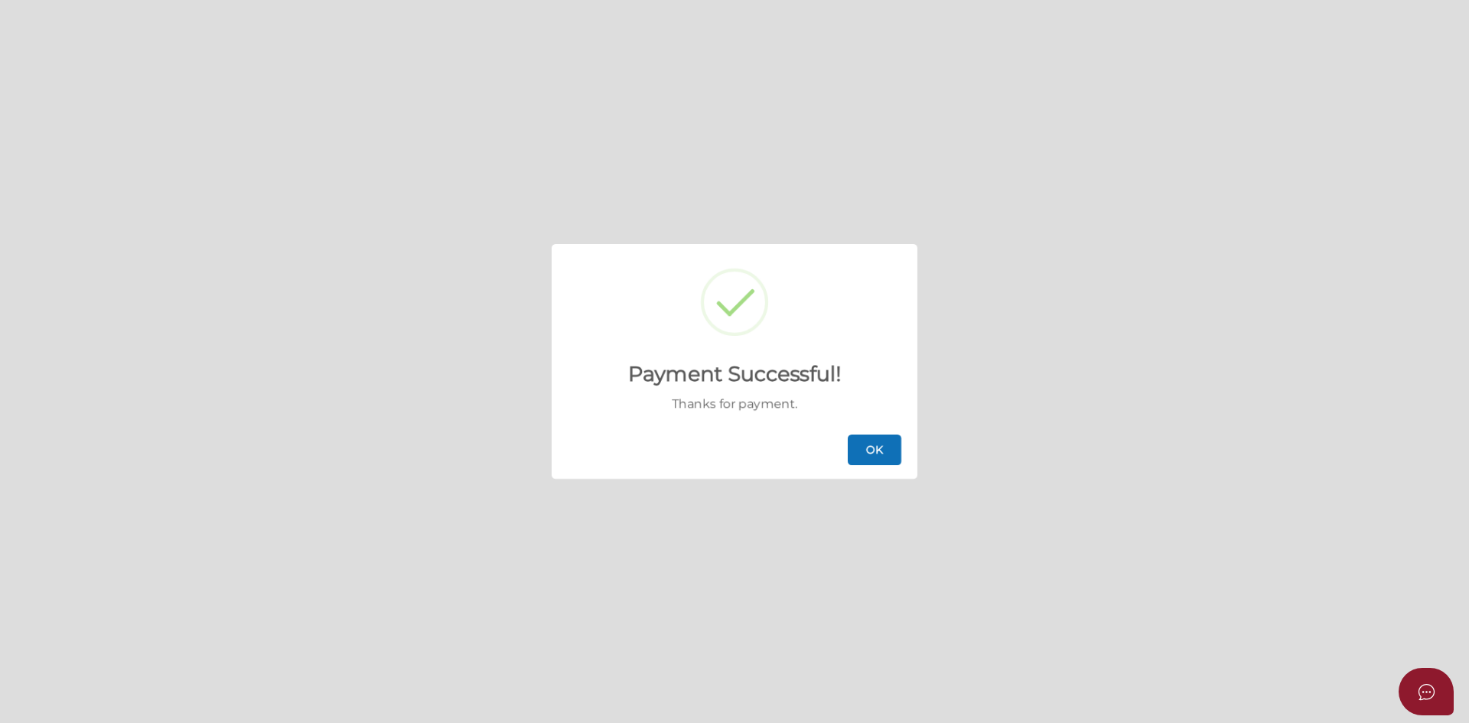
click at [878, 449] on button "OK" at bounding box center [875, 450] width 54 height 31
